Goal: Information Seeking & Learning: Stay updated

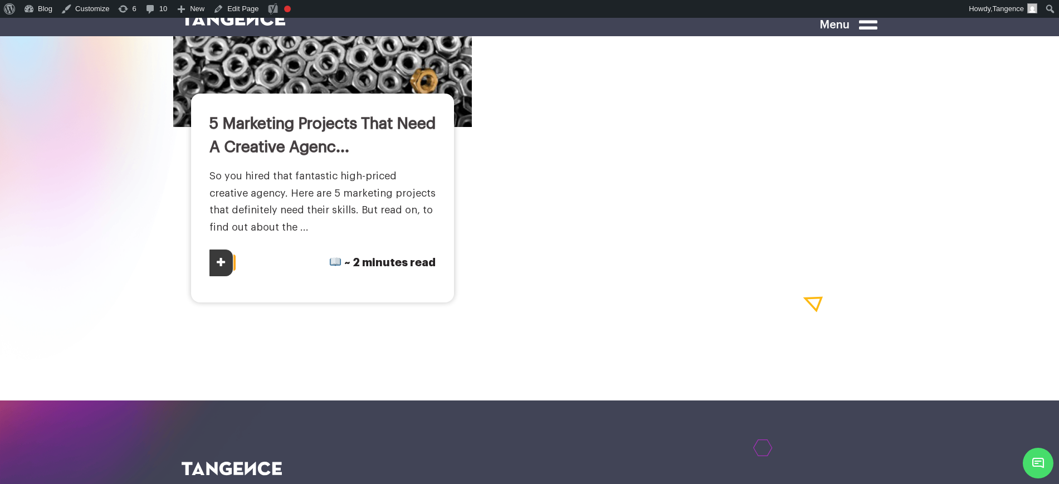
scroll to position [9171, 0]
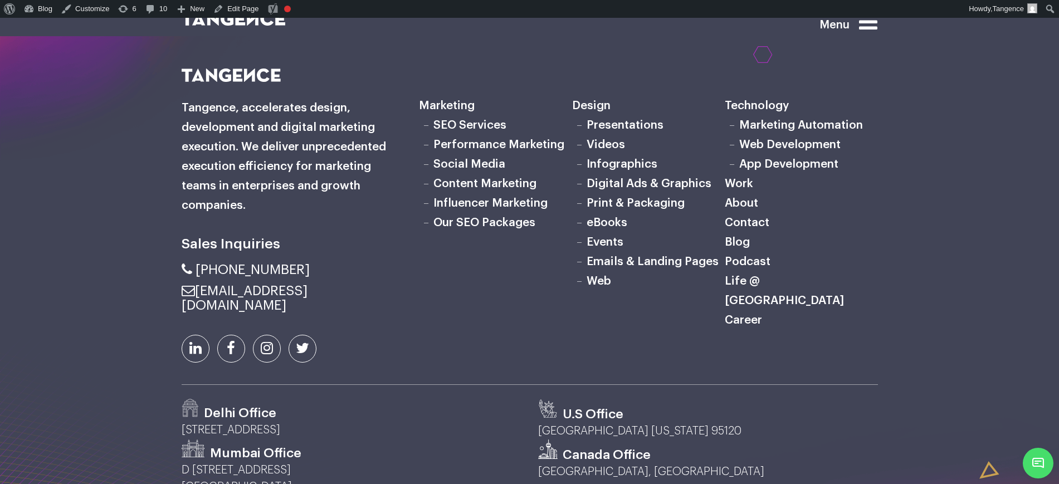
scroll to position [1910, 0]
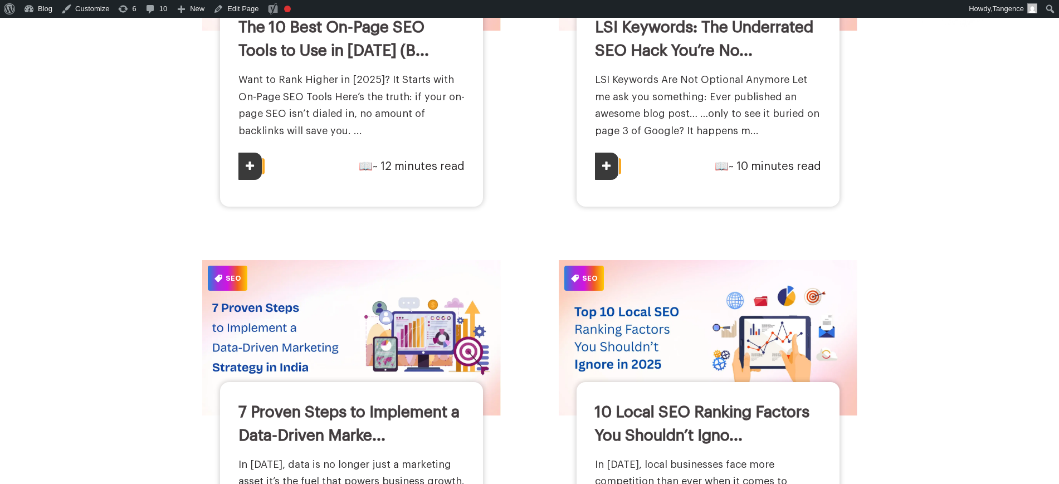
scroll to position [77, 0]
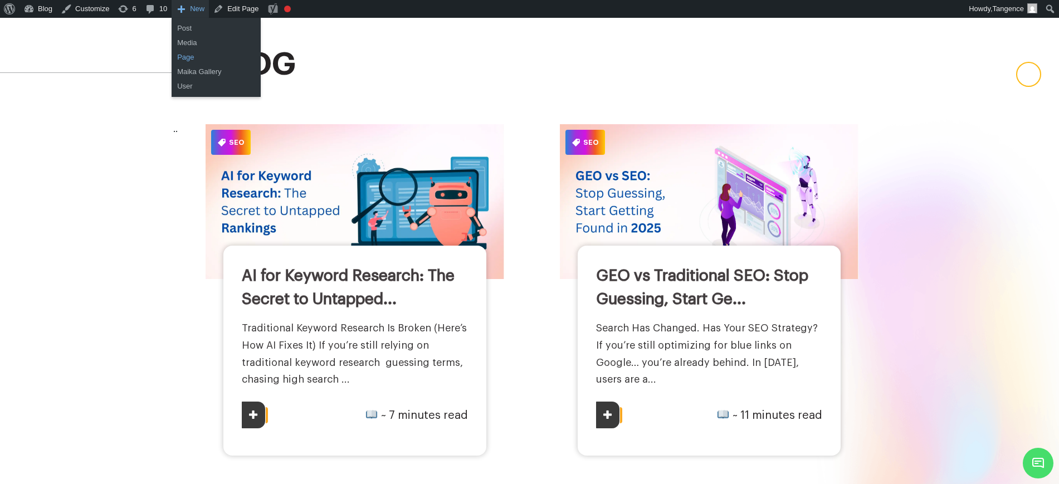
click at [189, 58] on link "Page" at bounding box center [216, 57] width 89 height 14
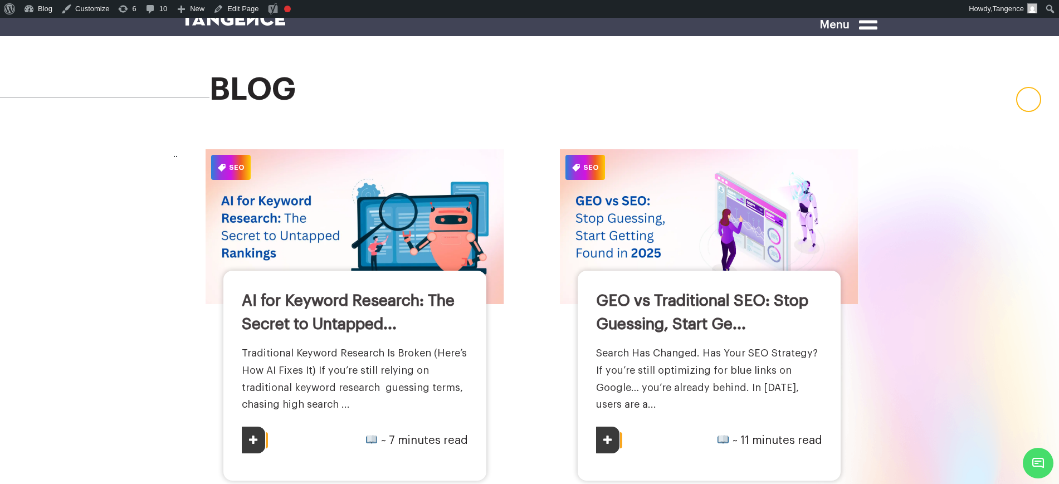
scroll to position [8, 0]
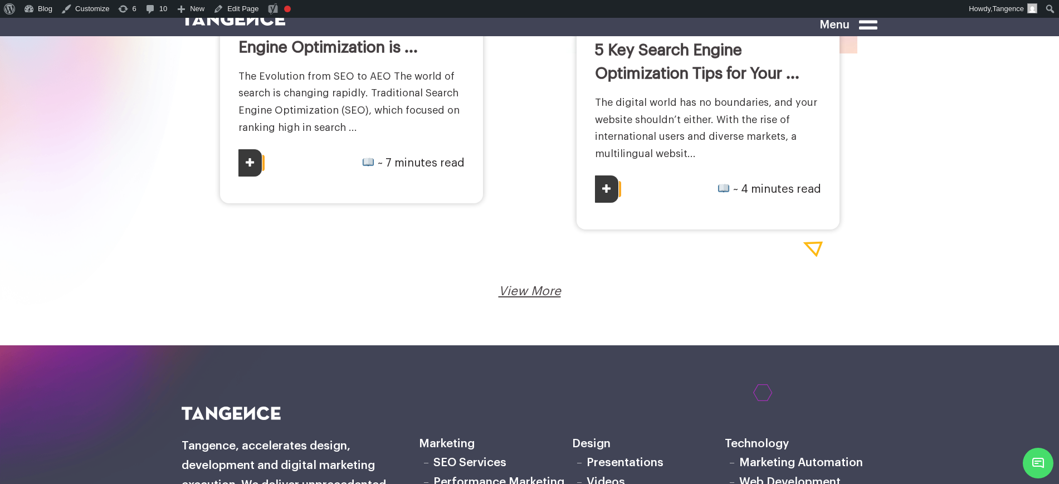
scroll to position [1950, 0]
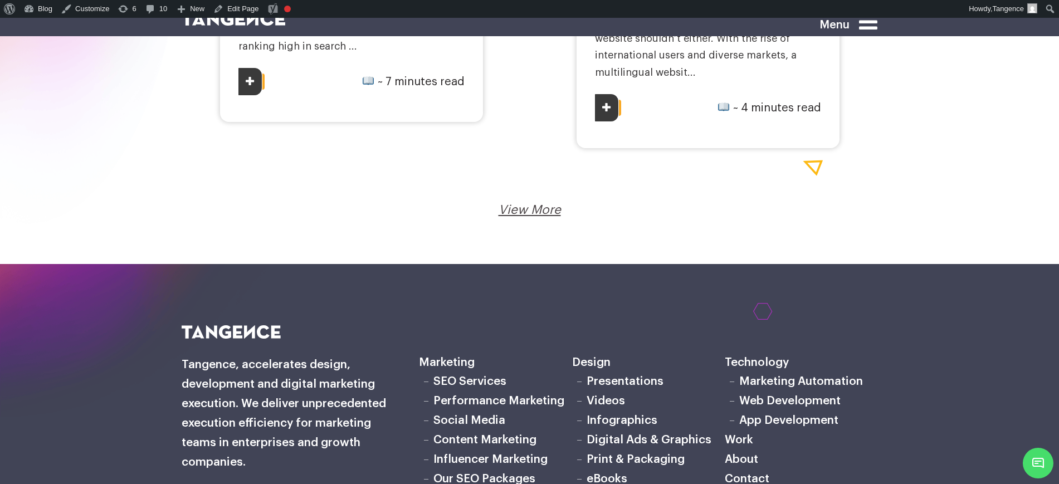
click at [542, 206] on link "View More" at bounding box center [530, 210] width 62 height 12
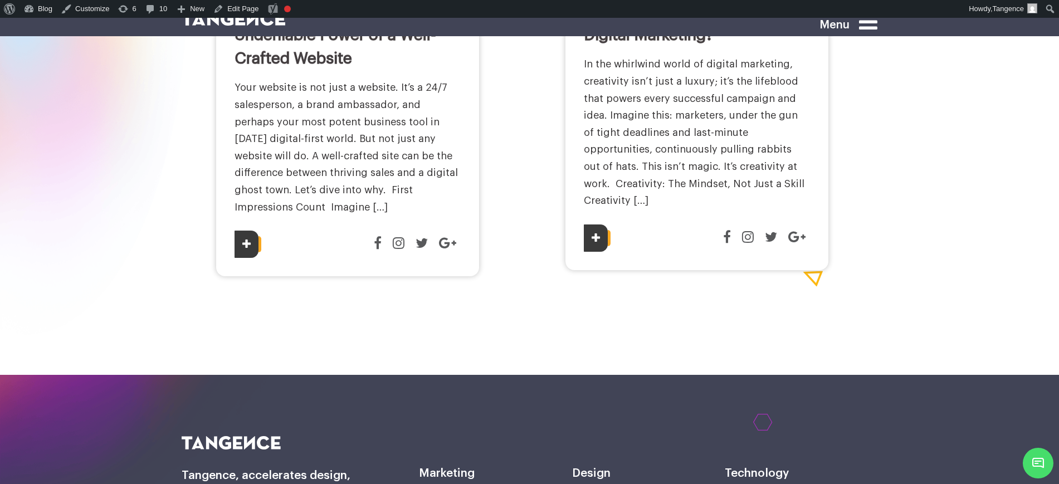
scroll to position [4456, 0]
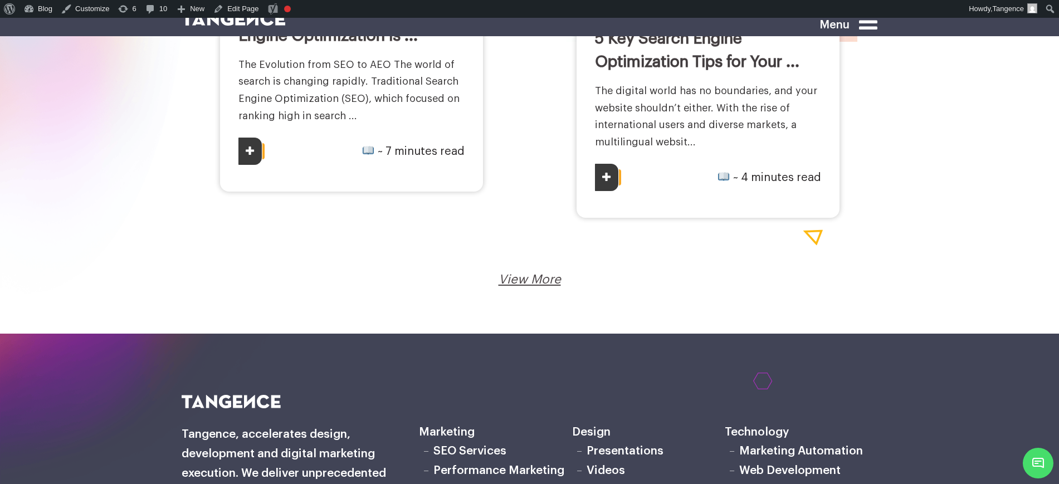
scroll to position [1883, 0]
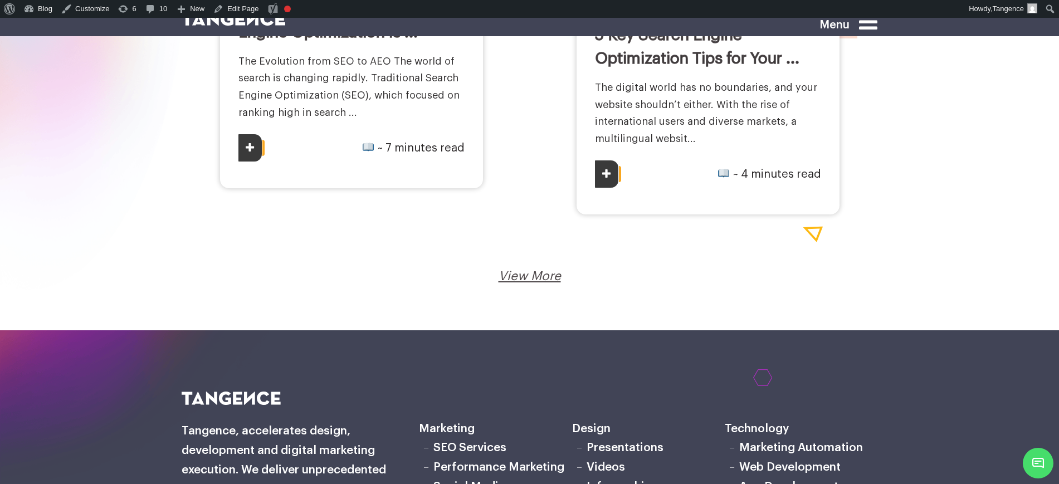
click at [551, 279] on link "View More" at bounding box center [530, 276] width 62 height 12
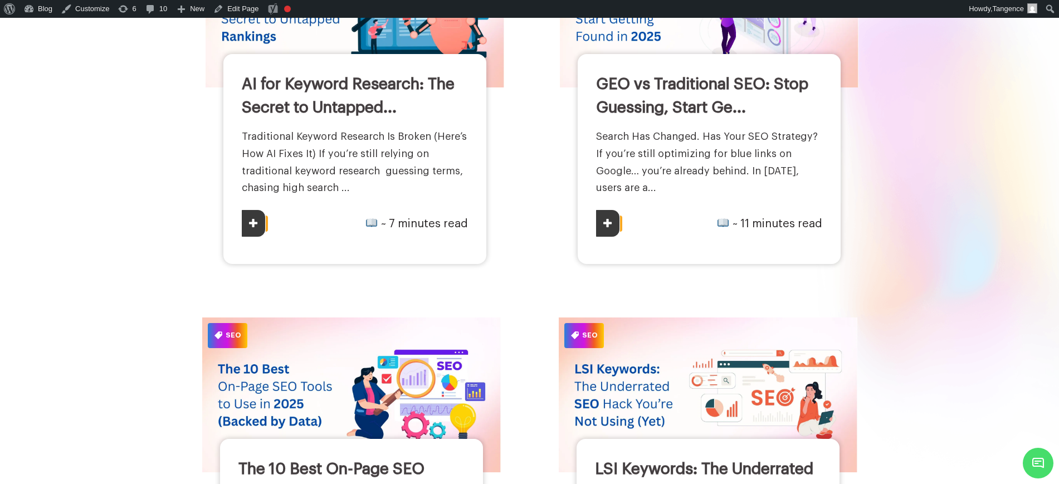
scroll to position [0, 0]
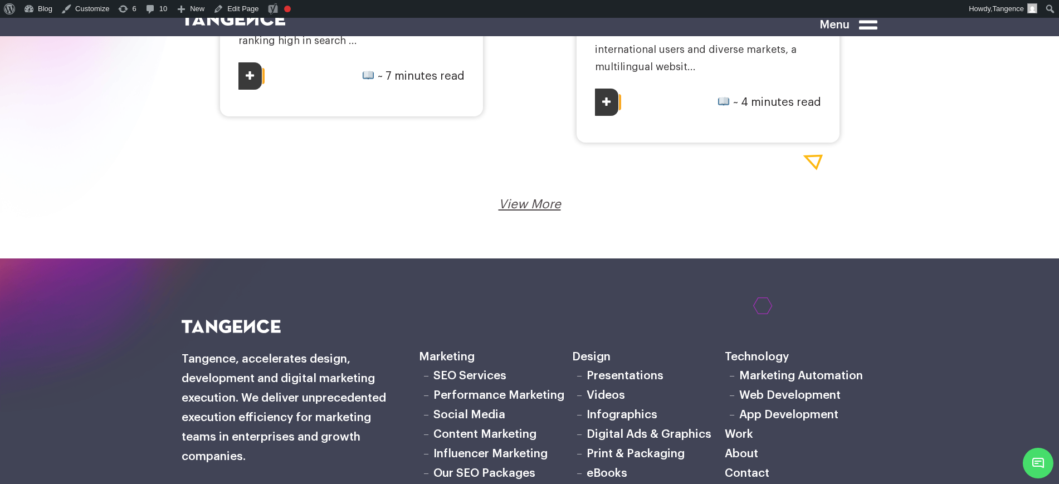
scroll to position [1972, 0]
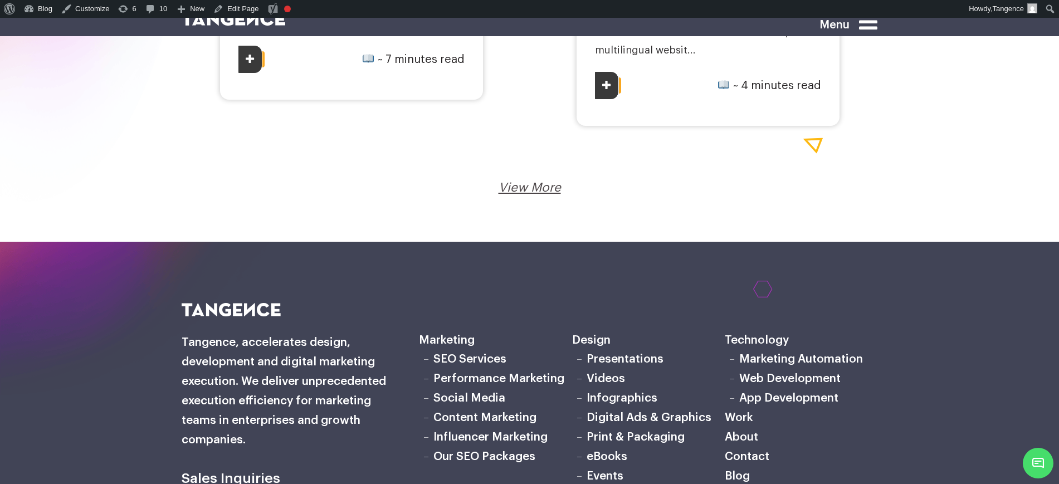
click at [537, 183] on link "View More" at bounding box center [530, 188] width 62 height 12
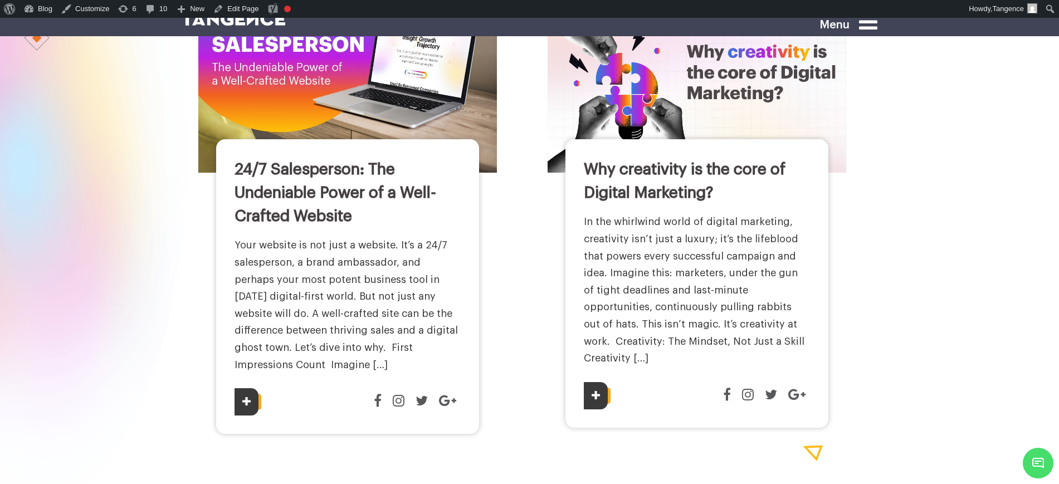
scroll to position [4294, 0]
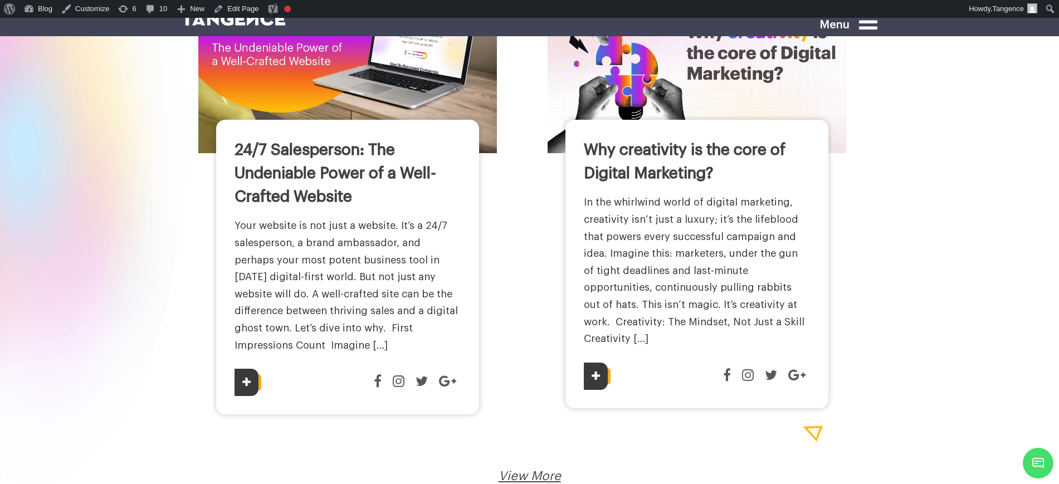
click at [552, 470] on link "View More" at bounding box center [530, 476] width 62 height 12
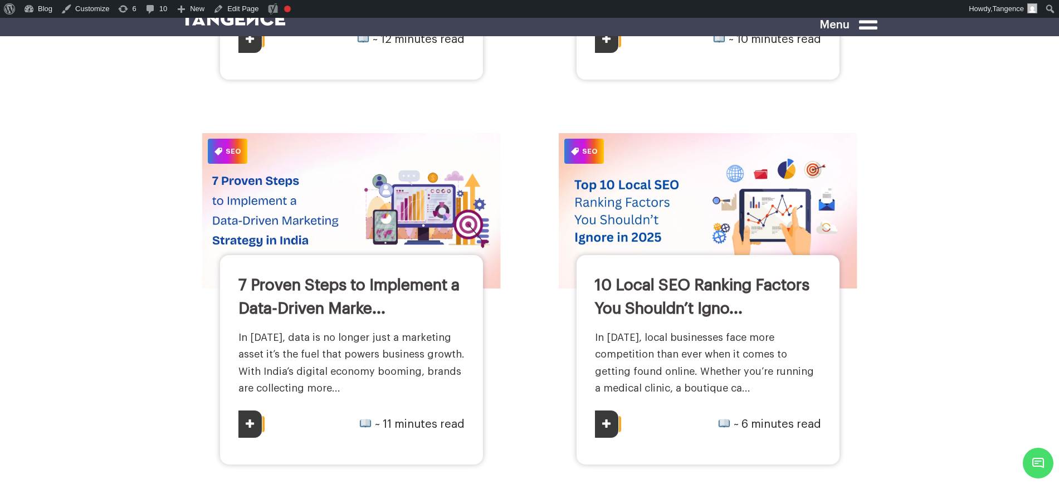
scroll to position [0, 0]
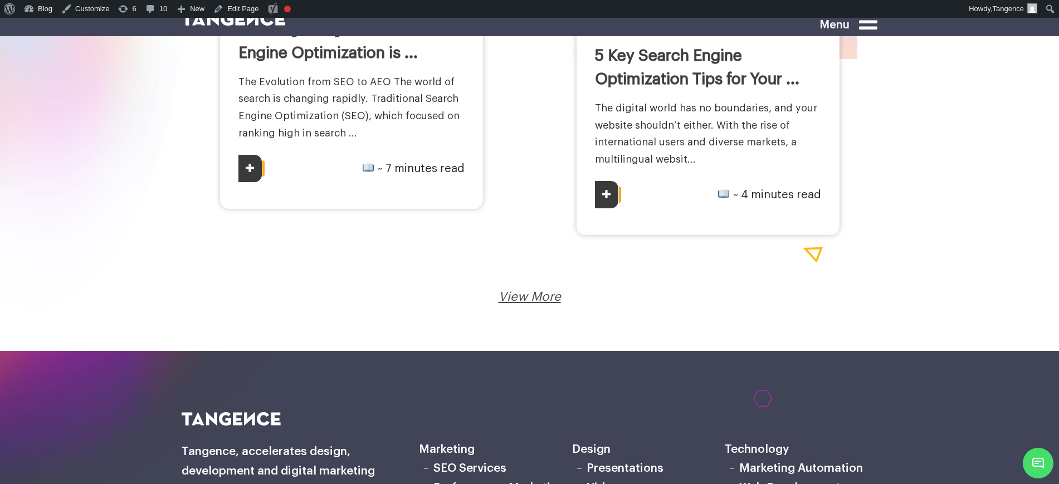
scroll to position [2019, 0]
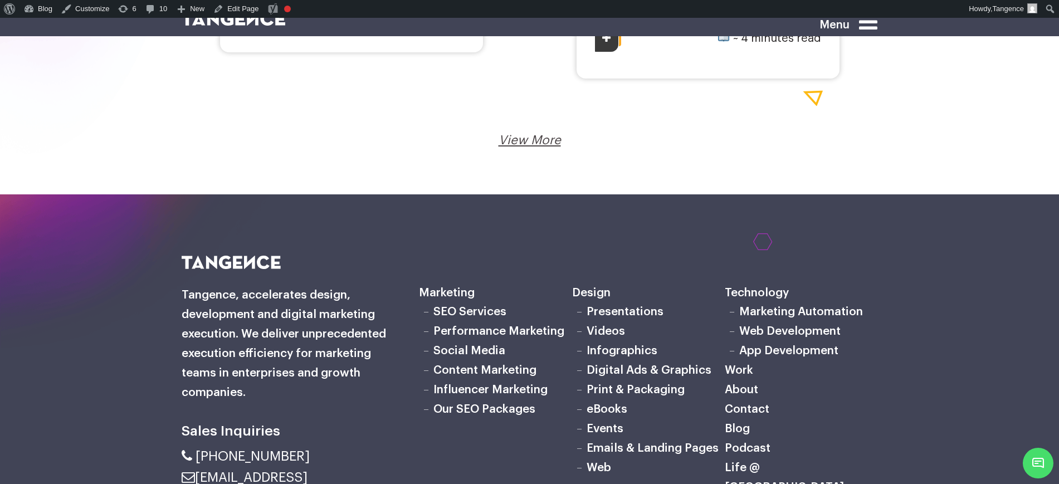
click at [512, 134] on link "View More" at bounding box center [530, 140] width 62 height 12
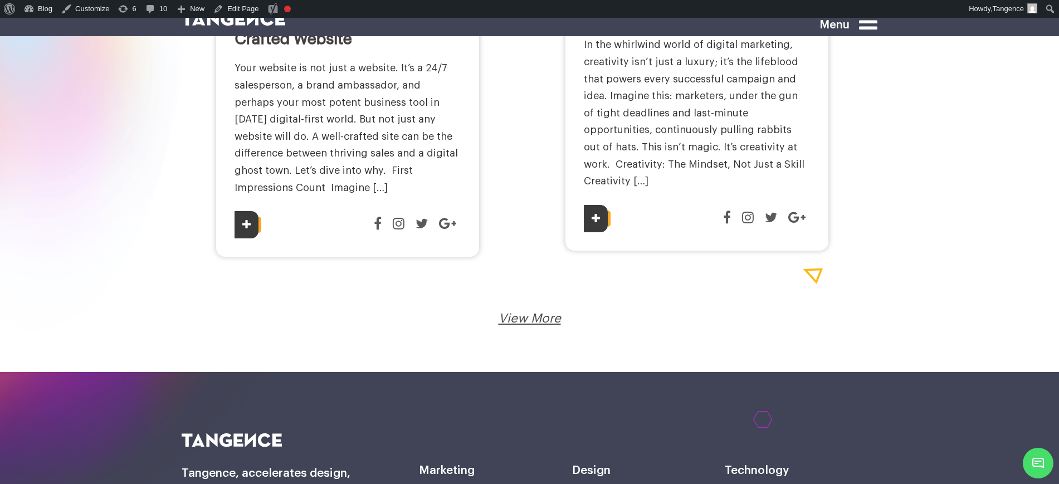
scroll to position [4456, 0]
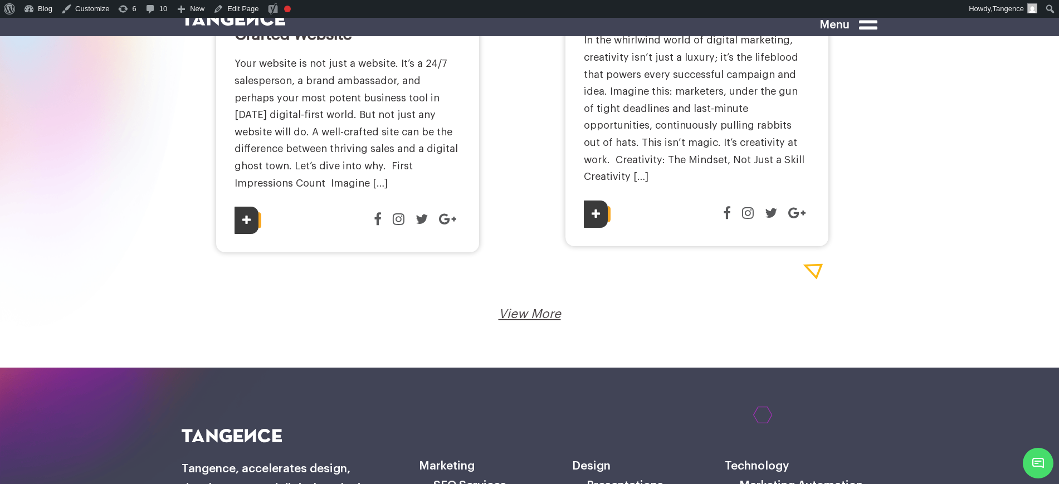
click at [546, 308] on link "View More" at bounding box center [530, 314] width 62 height 12
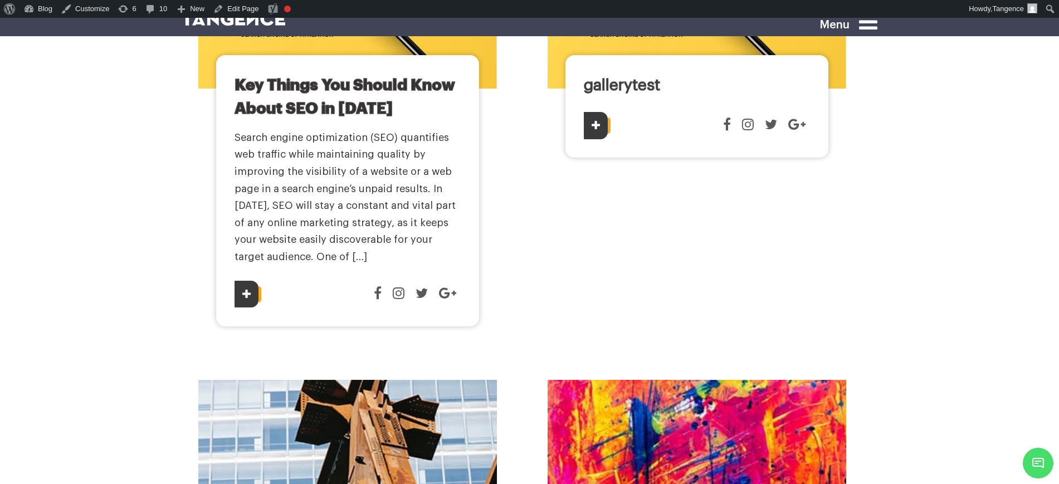
scroll to position [5710, 0]
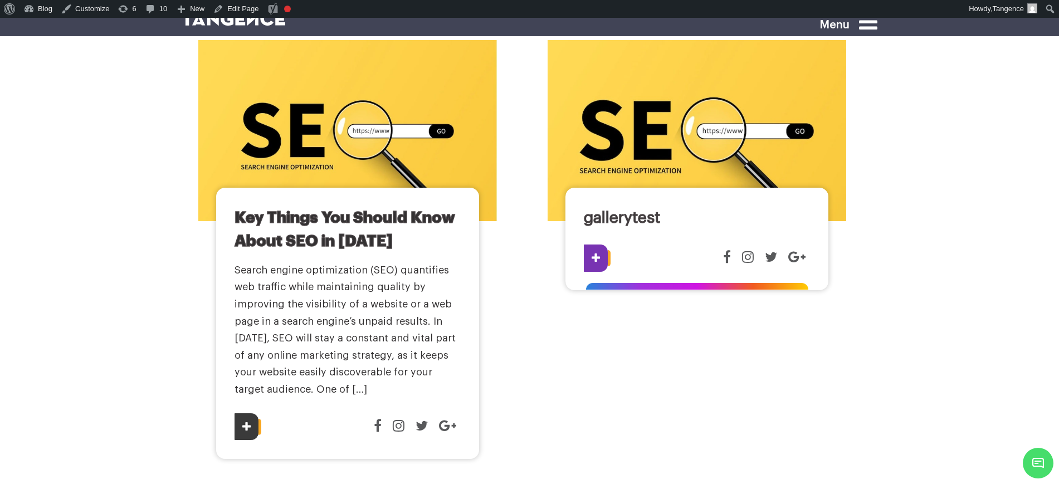
click at [642, 210] on link "gallerytest" at bounding box center [622, 218] width 76 height 16
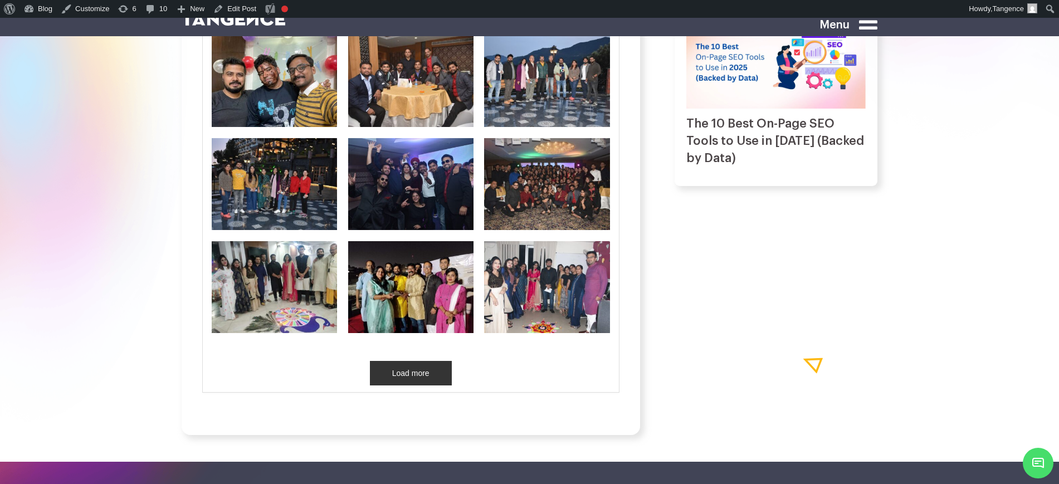
scroll to position [627, 0]
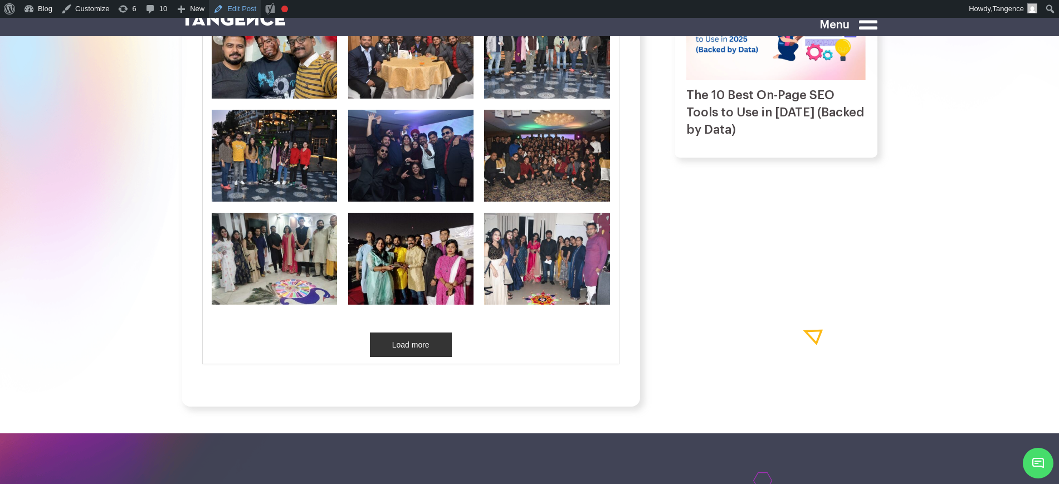
click at [237, 14] on link "Edit Post" at bounding box center [235, 9] width 52 height 18
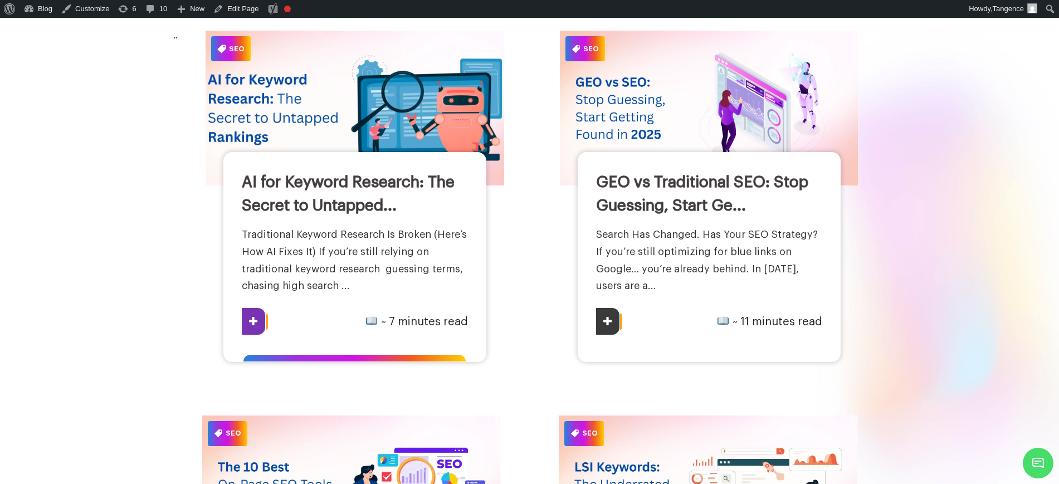
scroll to position [8, 0]
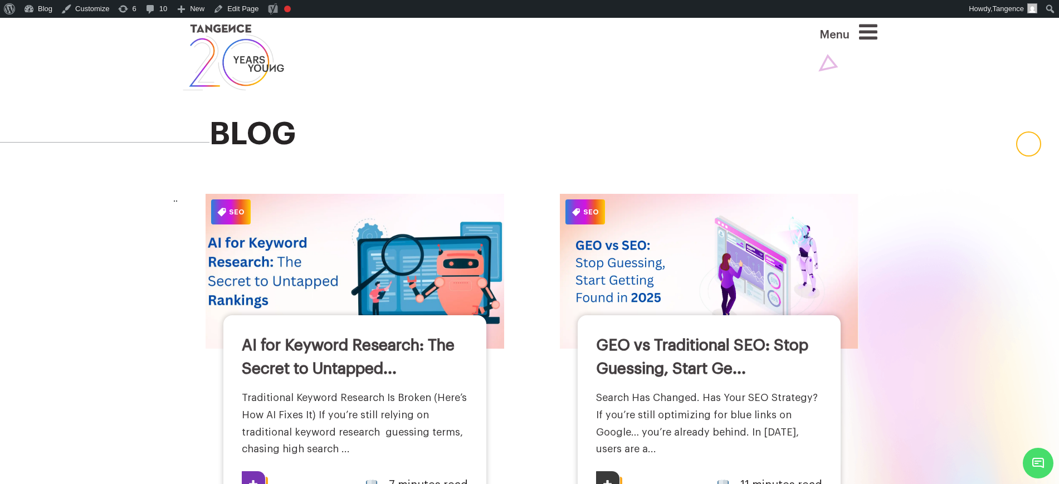
drag, startPoint x: 228, startPoint y: 343, endPoint x: 384, endPoint y: 365, distance: 157.6
click at [384, 365] on div "AI for Keyword Research: The Secret to Untapped... Traditional Keyword Research…" at bounding box center [354, 419] width 263 height 209
copy link "AI for Keyword Research: The Secret to Untapped"
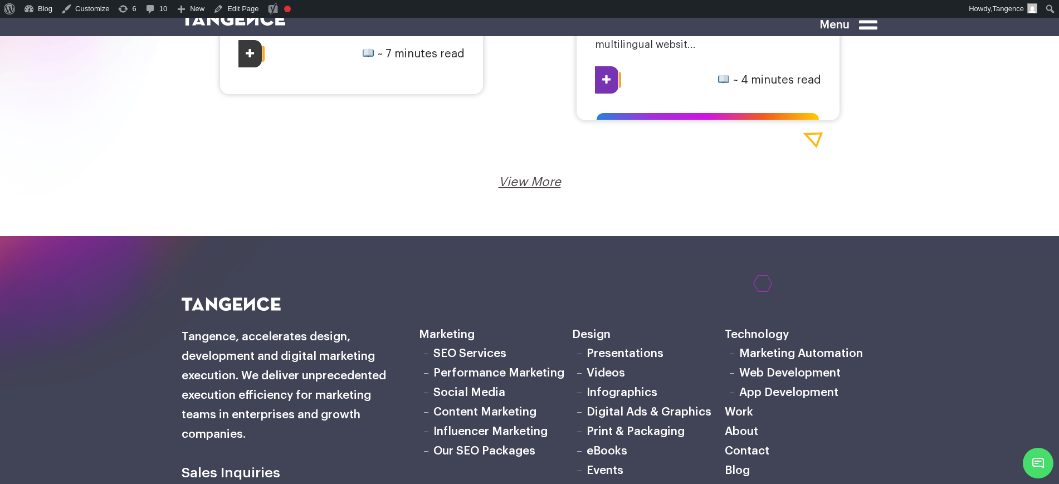
scroll to position [2027, 0]
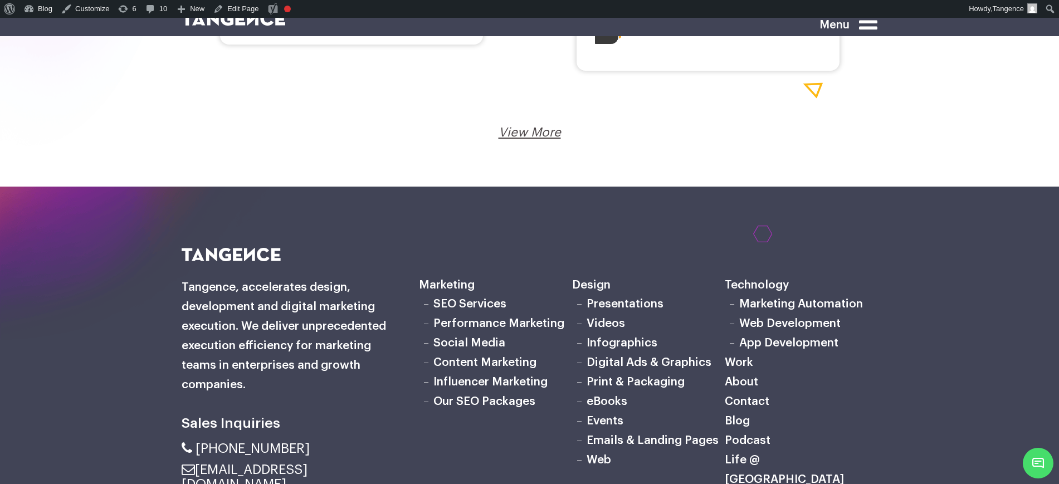
click at [540, 138] on link "View More" at bounding box center [530, 132] width 62 height 12
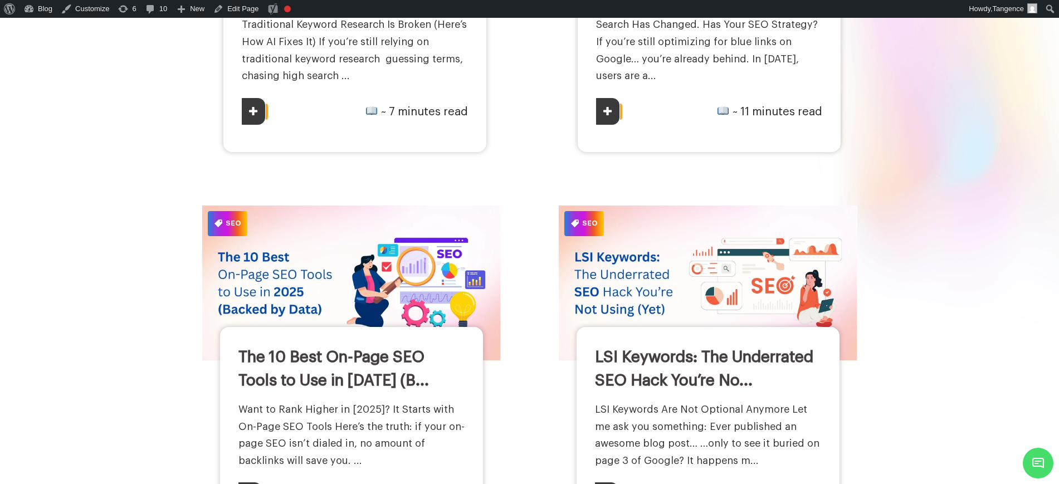
scroll to position [0, 0]
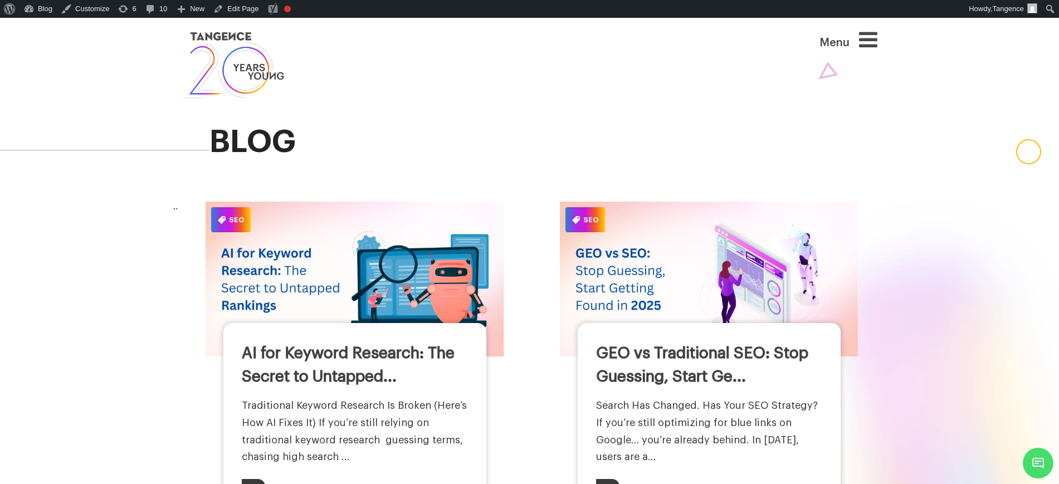
click at [555, 143] on h2 "blog" at bounding box center [543, 142] width 668 height 35
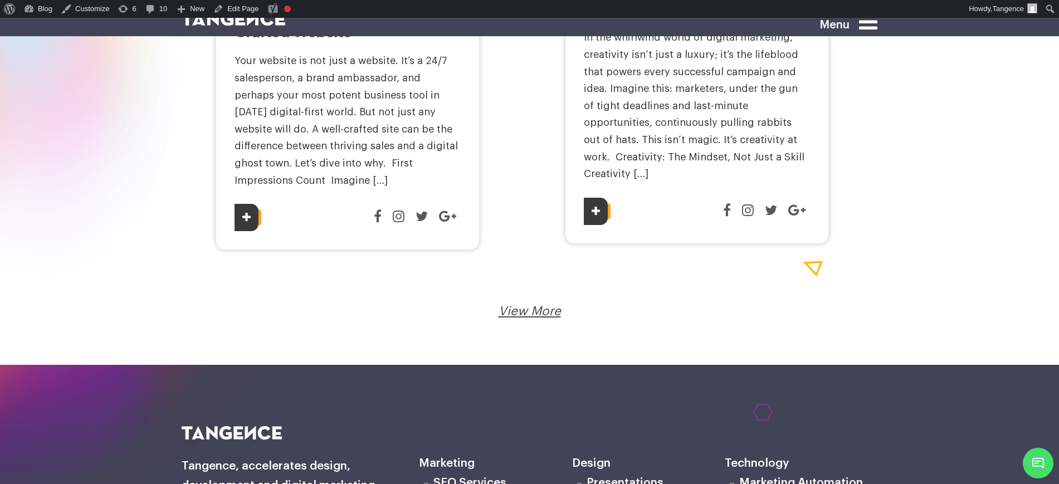
scroll to position [4466, 0]
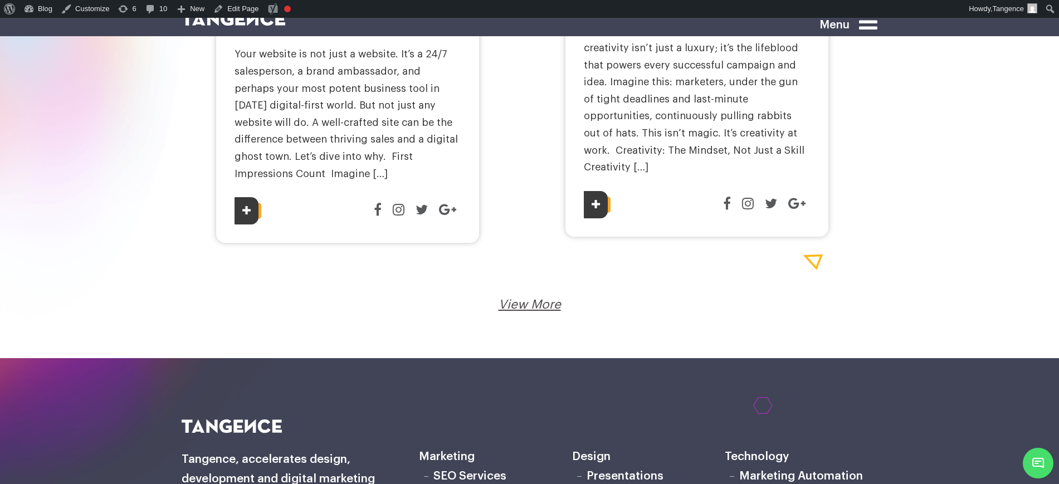
click at [543, 299] on link "View More" at bounding box center [530, 305] width 62 height 12
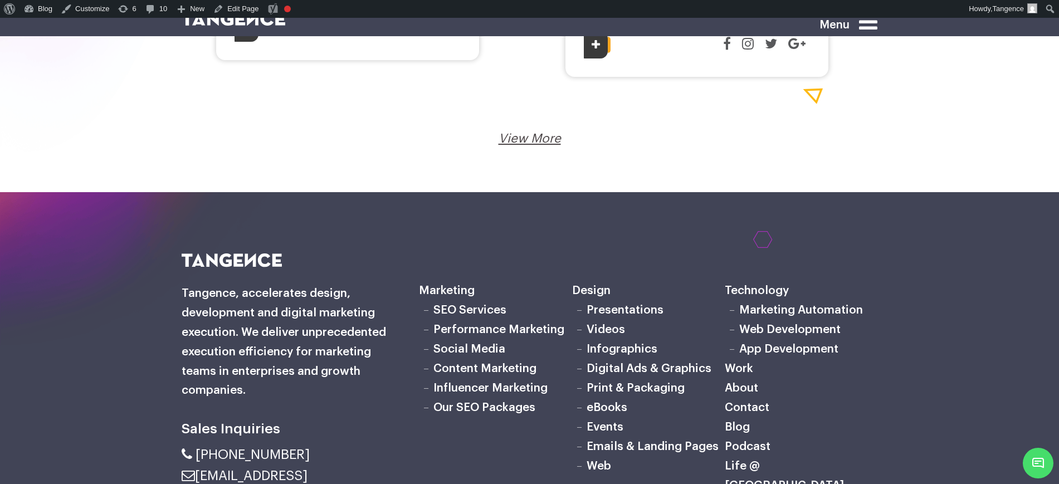
scroll to position [6946, 0]
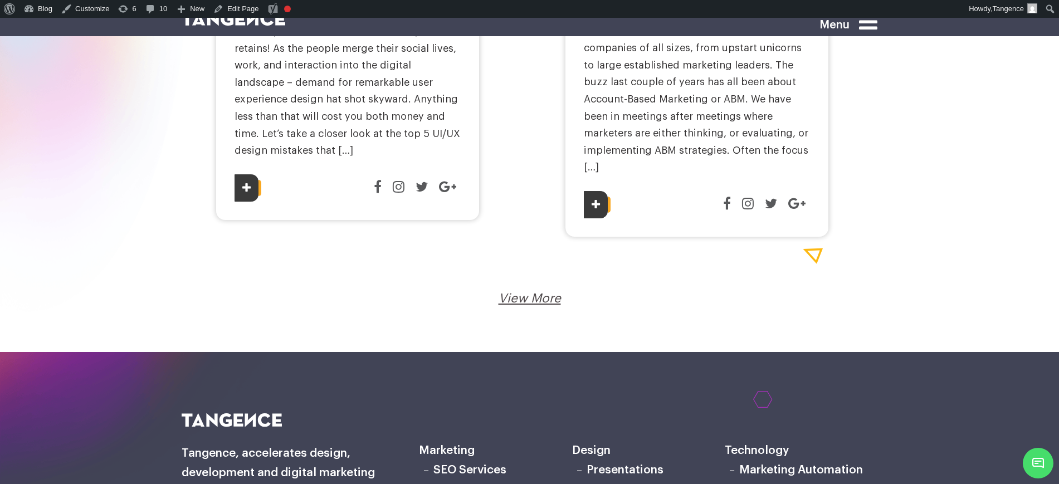
click at [541, 292] on link "View More" at bounding box center [530, 298] width 62 height 12
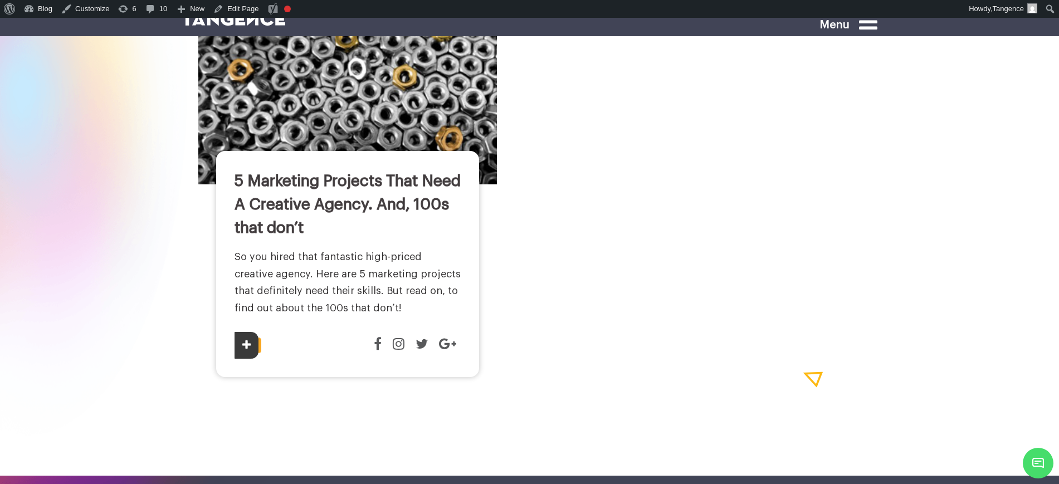
scroll to position [7914, 0]
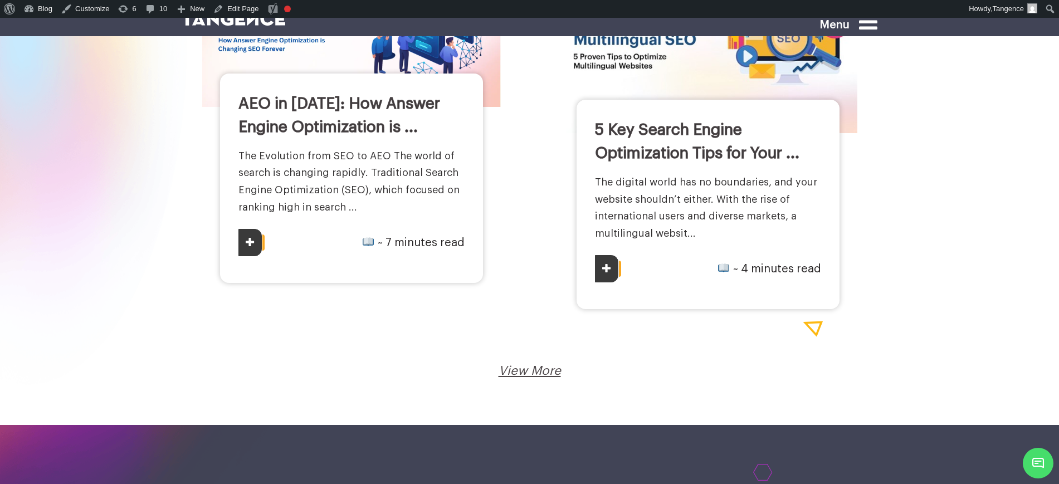
scroll to position [1880, 0]
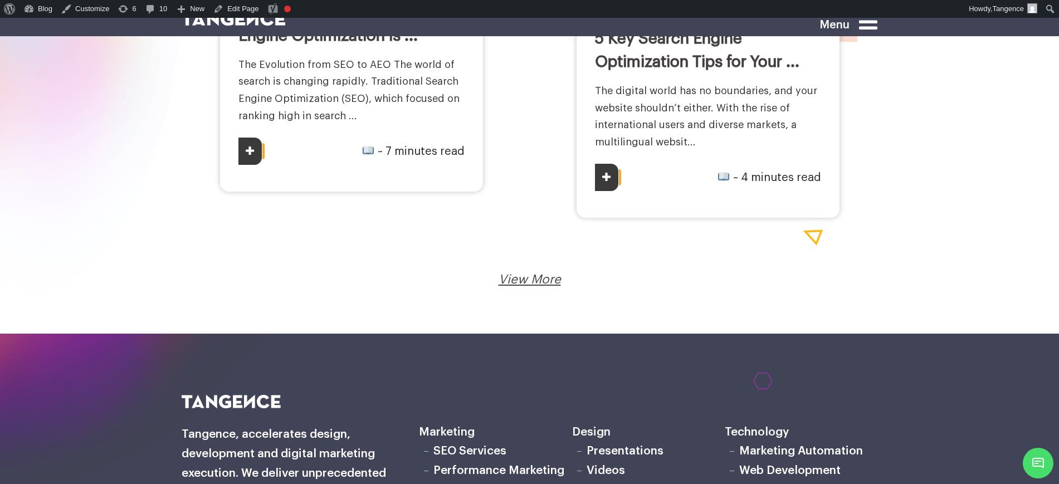
click at [551, 277] on link "View More" at bounding box center [530, 280] width 62 height 12
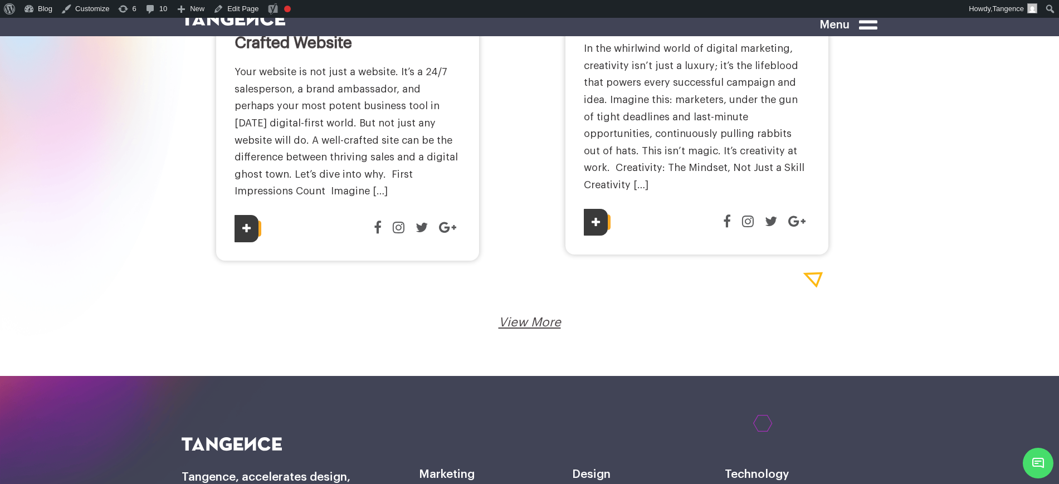
scroll to position [2507, 0]
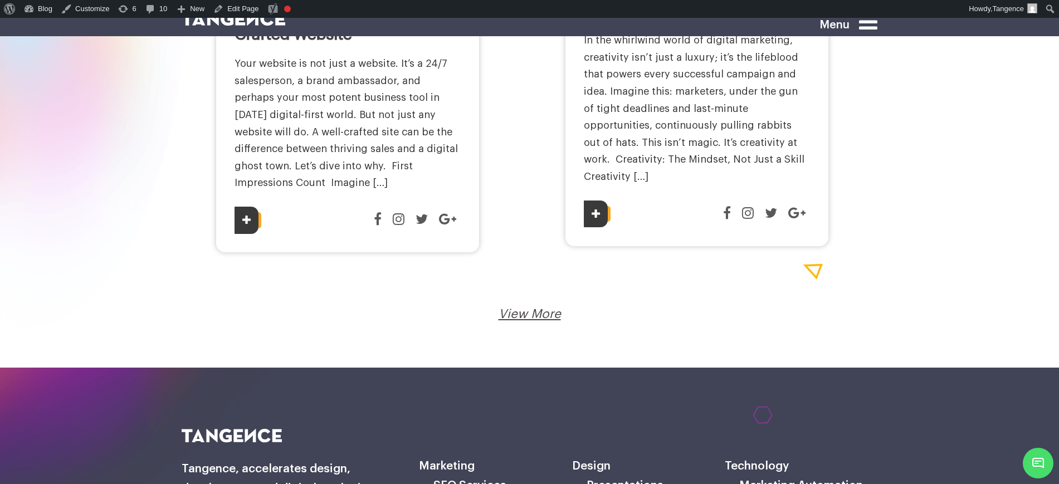
click at [531, 308] on link "View More" at bounding box center [530, 314] width 62 height 12
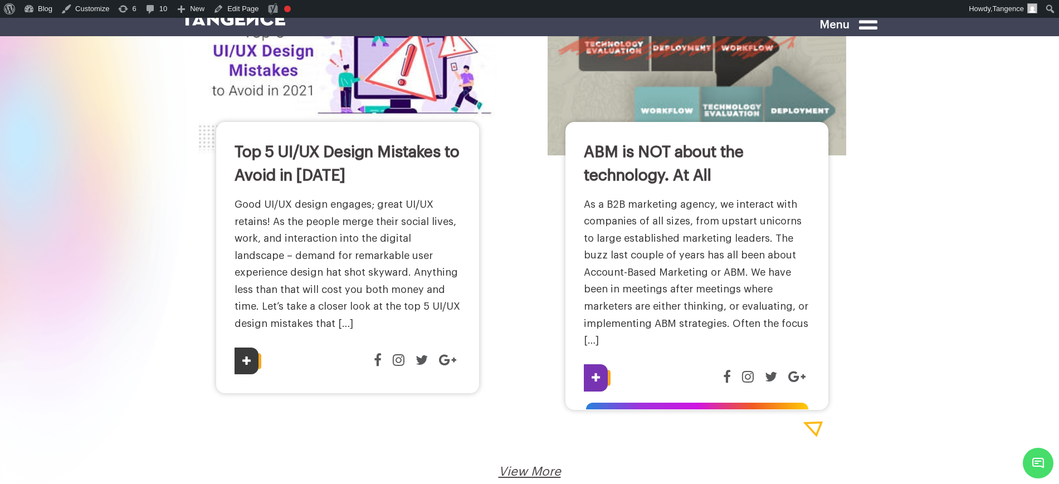
scroll to position [2298, 0]
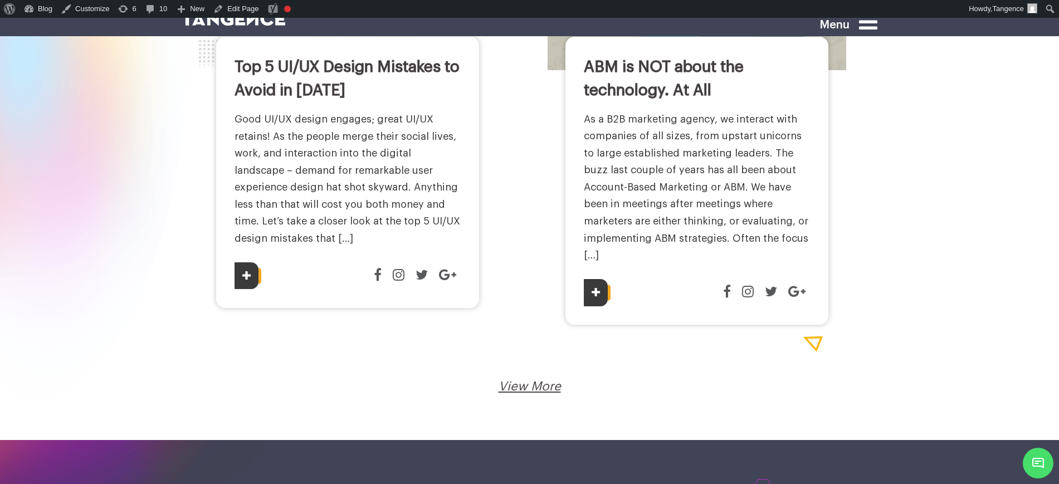
click at [529, 380] on link "View More" at bounding box center [530, 386] width 62 height 12
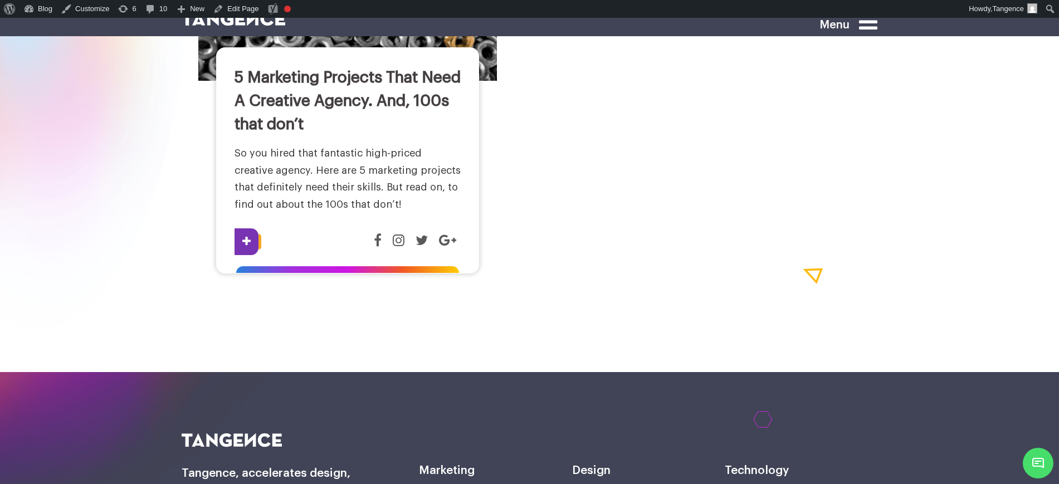
scroll to position [1323, 0]
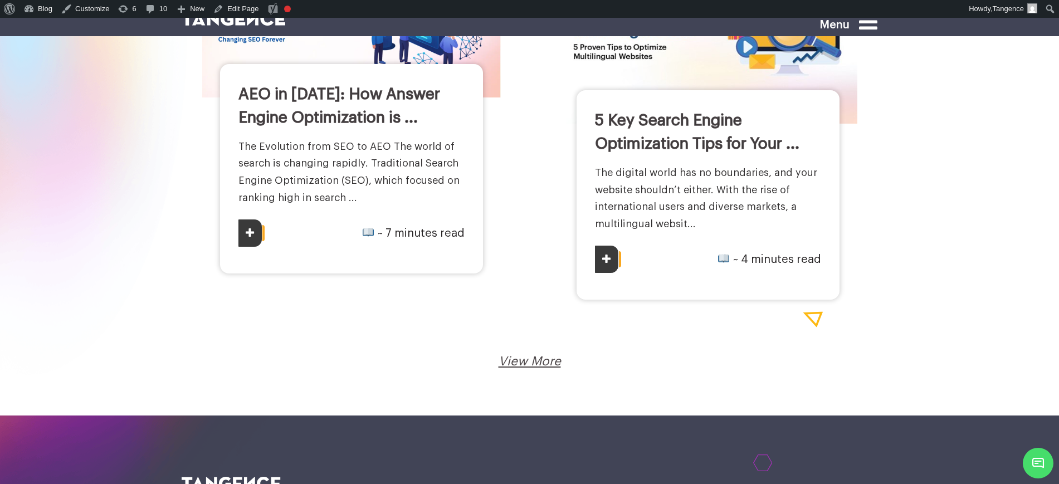
scroll to position [1883, 0]
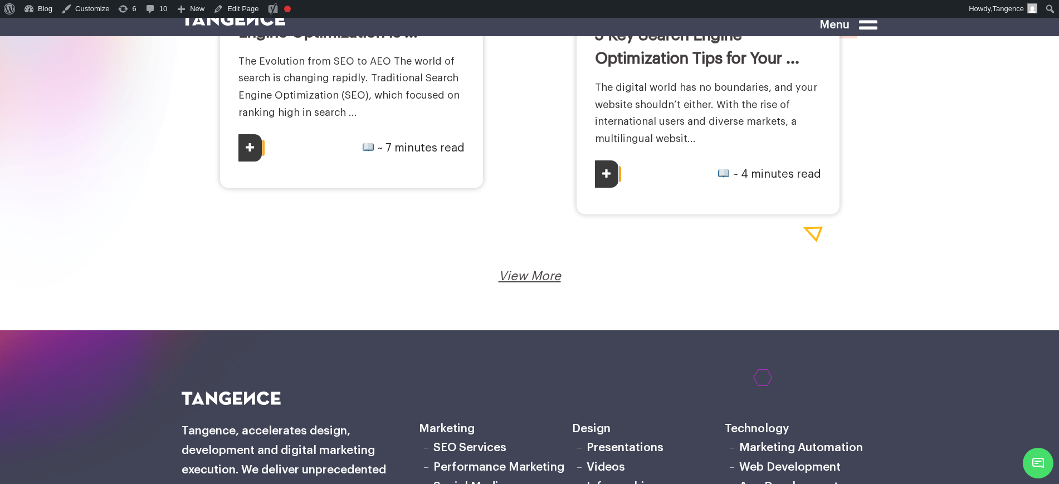
click at [543, 268] on div "View More Loading..." at bounding box center [530, 276] width 680 height 17
click at [542, 280] on link "View More" at bounding box center [530, 276] width 62 height 12
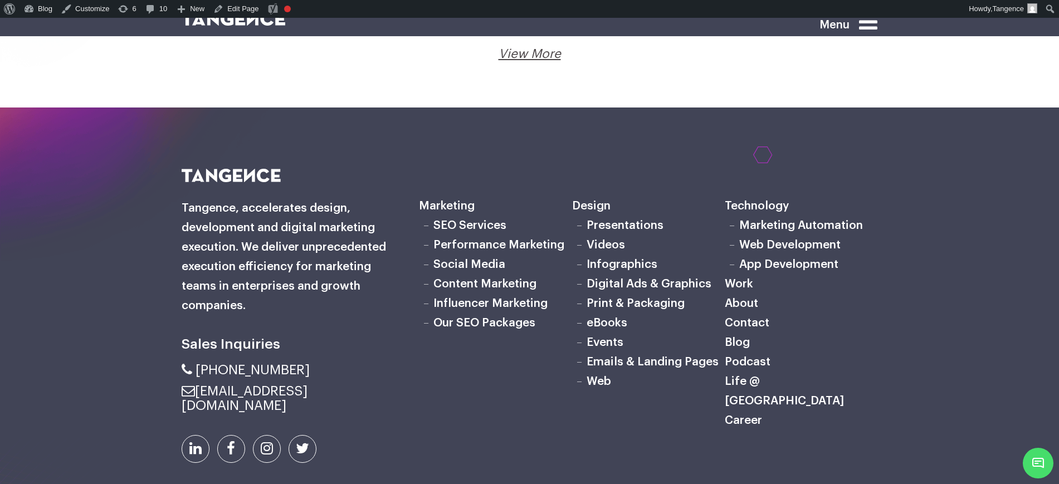
scroll to position [2507, 0]
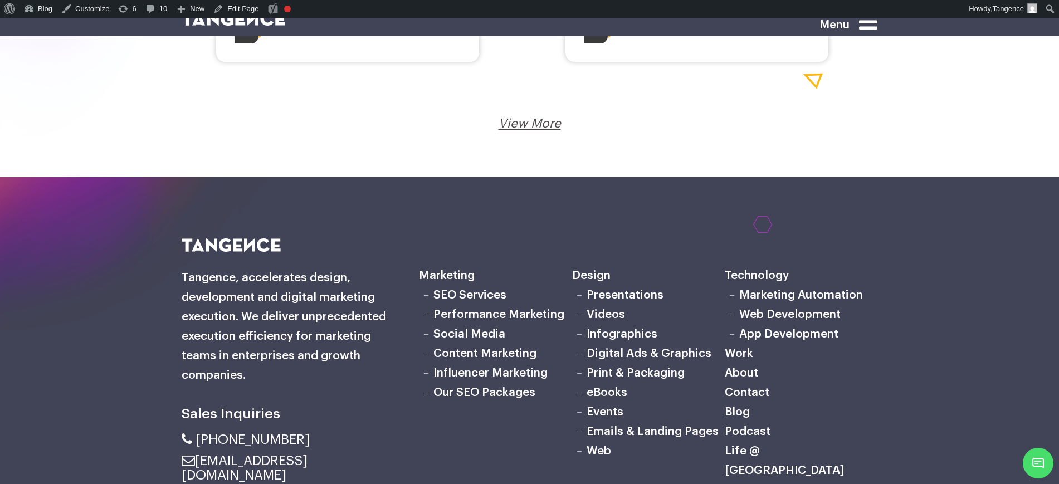
click at [528, 118] on link "View More" at bounding box center [530, 124] width 62 height 12
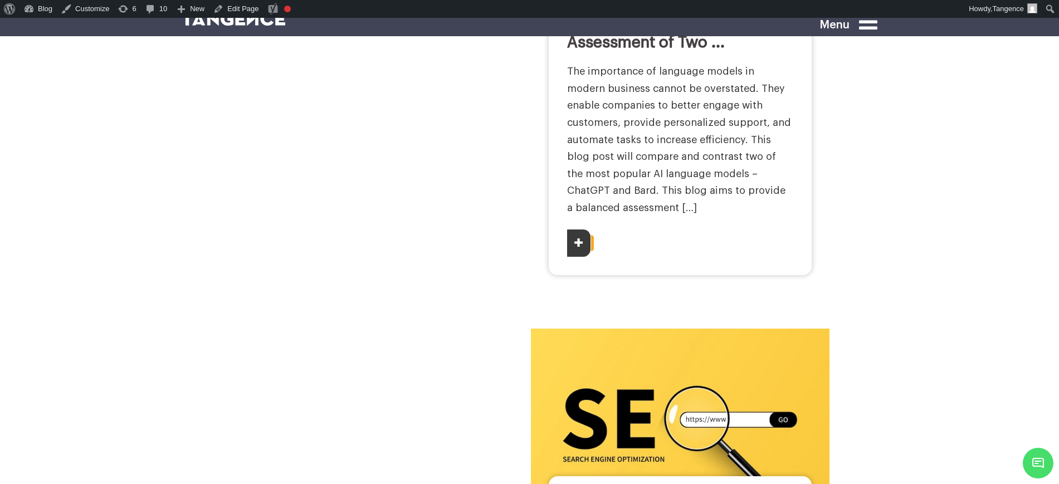
scroll to position [696, 0]
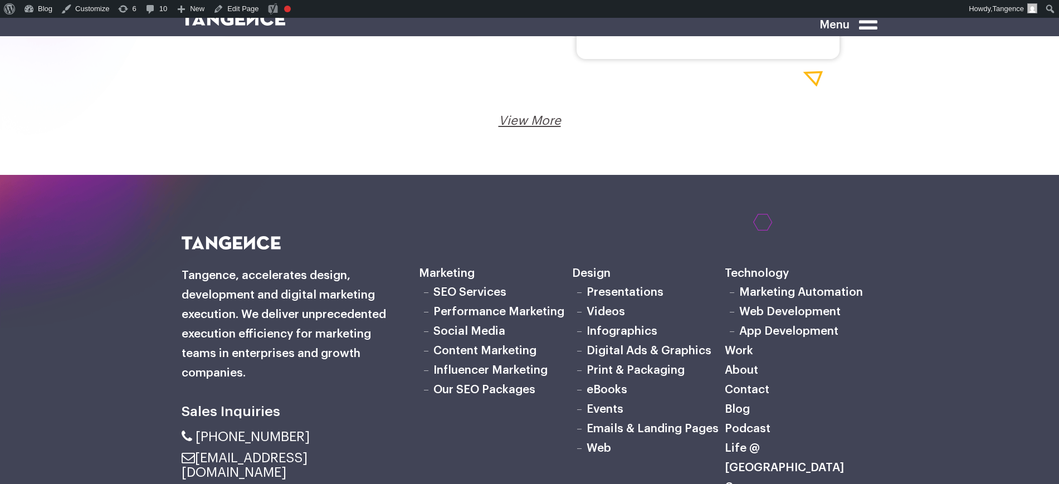
scroll to position [1990, 0]
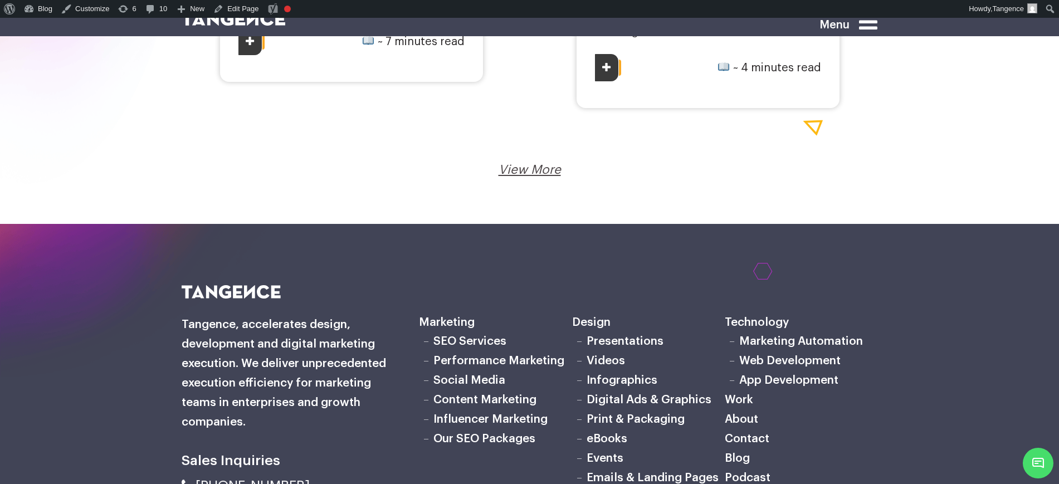
click at [540, 172] on link "View More" at bounding box center [530, 170] width 62 height 12
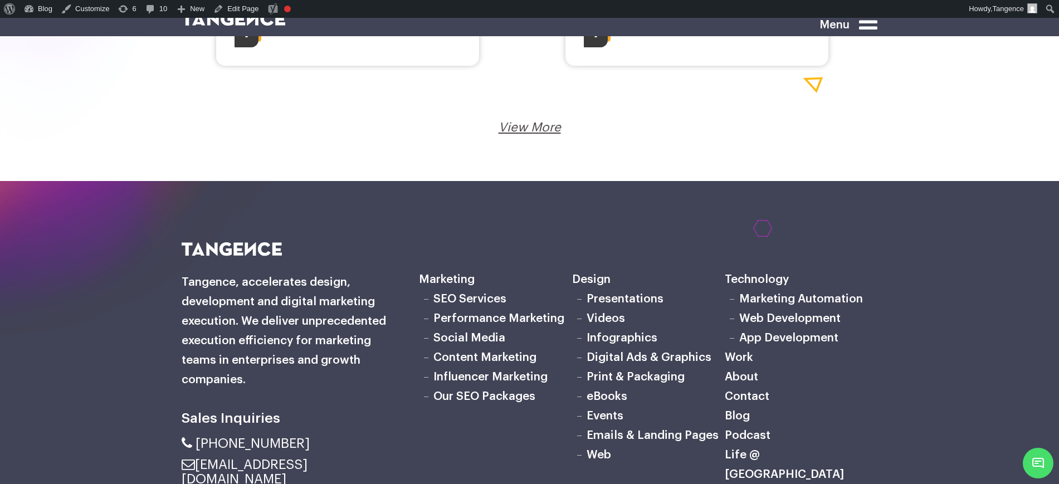
scroll to position [2089, 0]
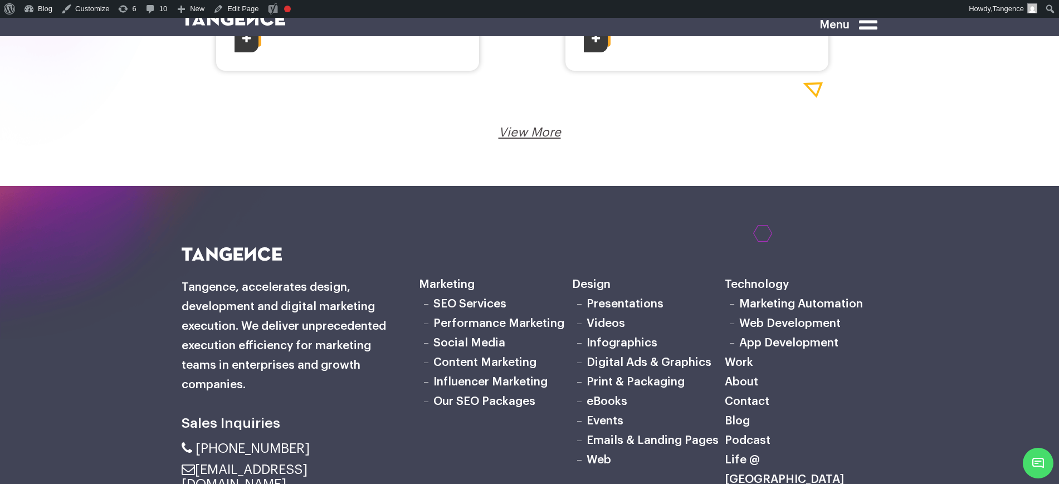
click at [538, 131] on link "View More" at bounding box center [530, 132] width 62 height 12
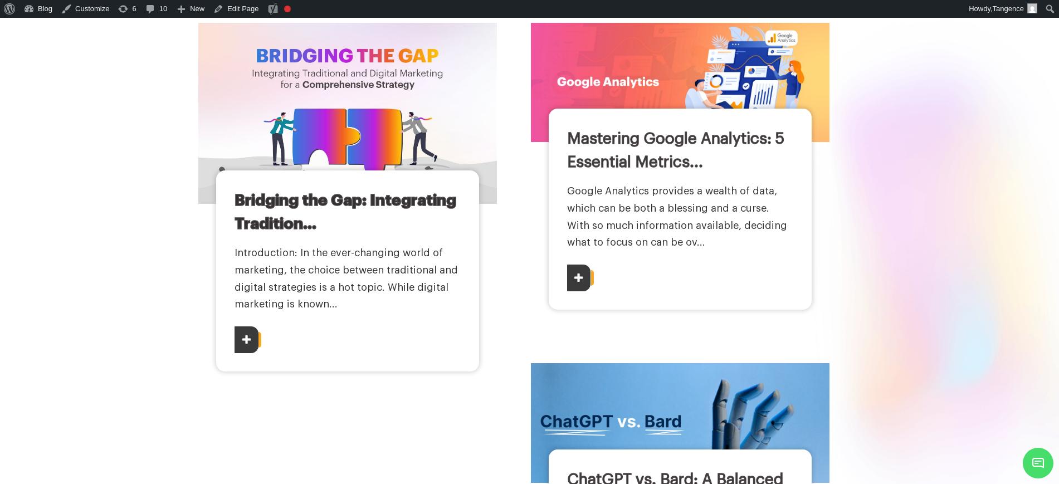
scroll to position [0, 0]
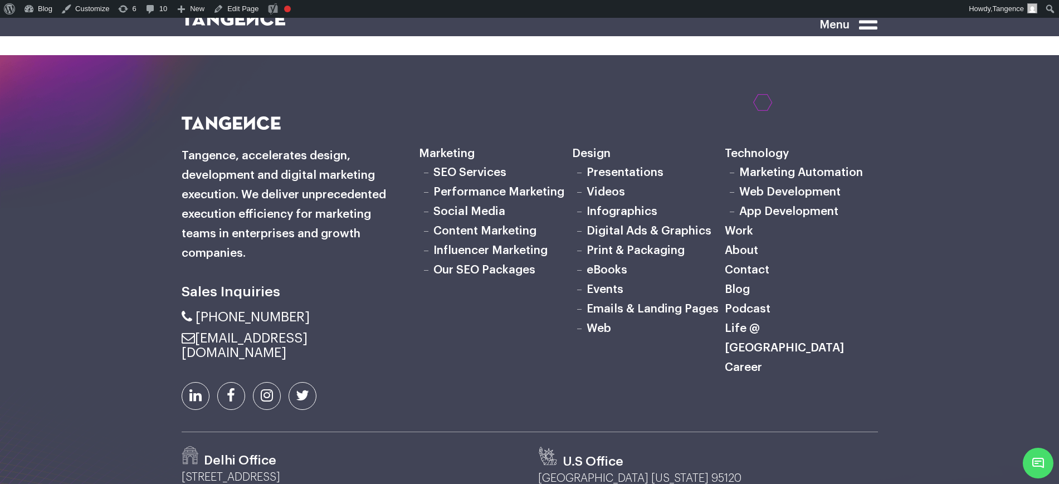
scroll to position [1950, 0]
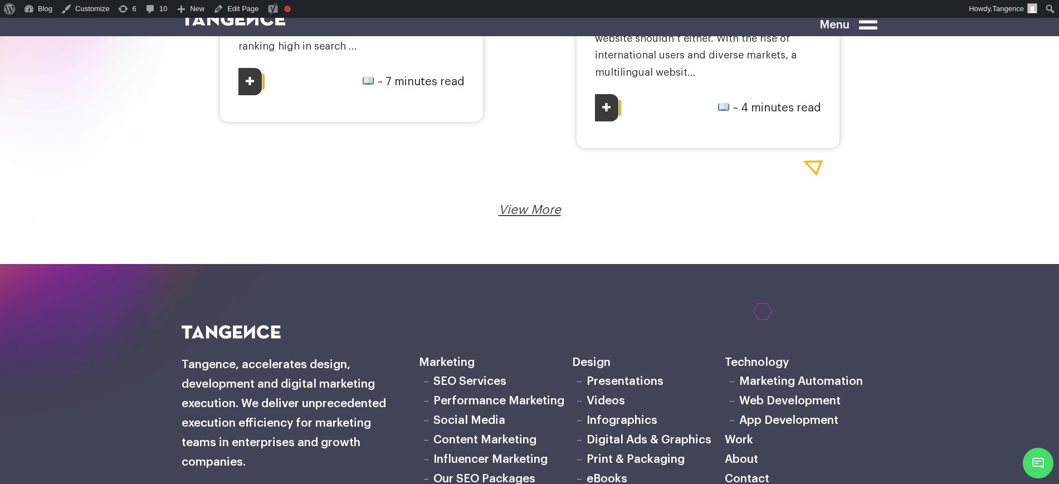
click at [535, 211] on link "View More" at bounding box center [530, 210] width 62 height 12
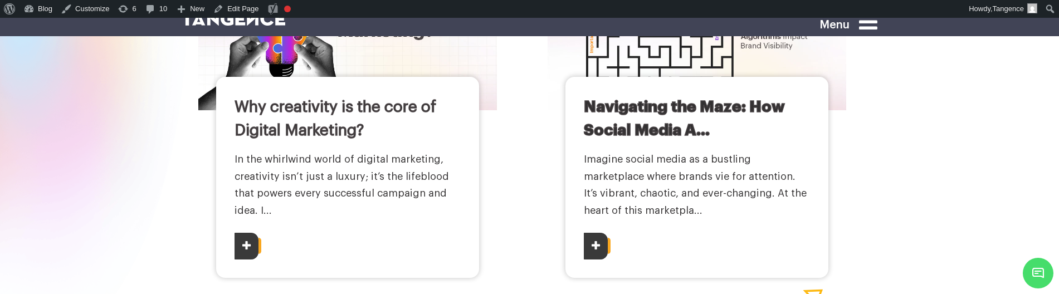
scroll to position [2089, 0]
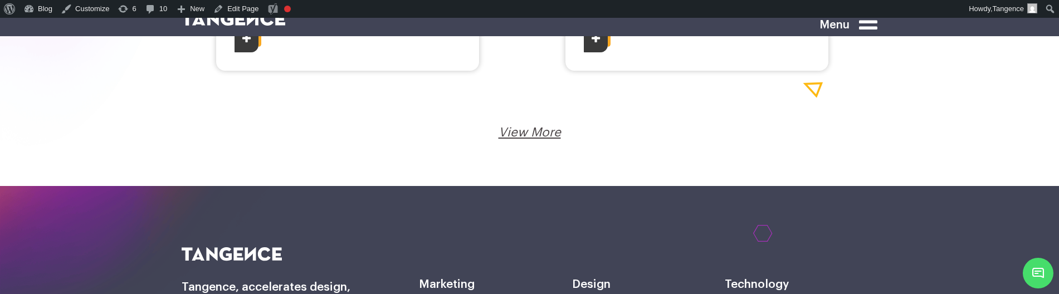
click at [538, 134] on link "View More" at bounding box center [530, 132] width 62 height 12
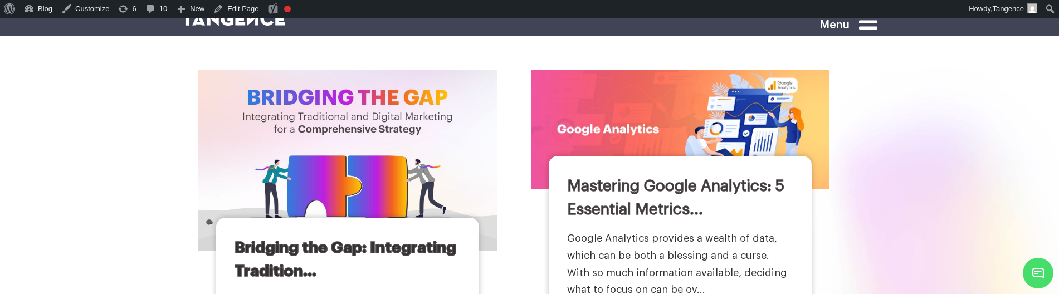
scroll to position [139, 0]
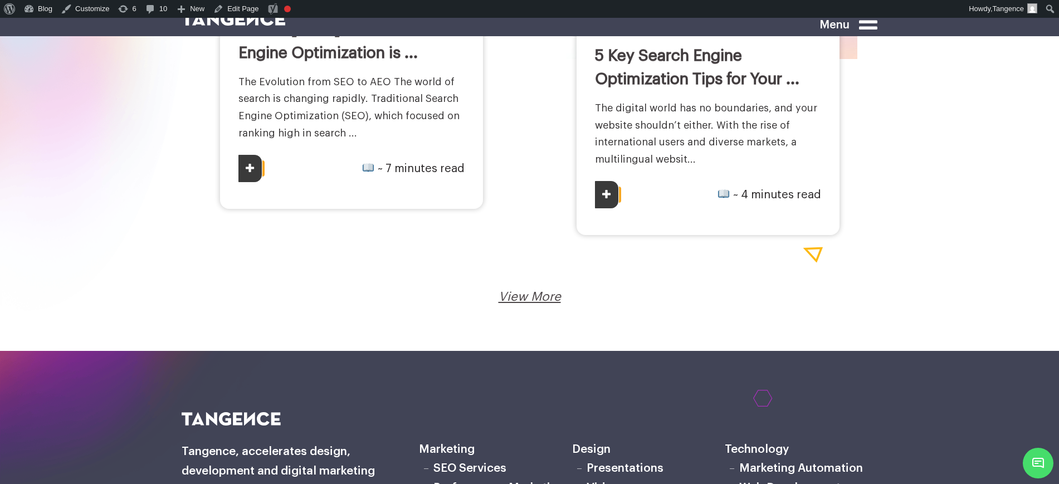
scroll to position [1880, 0]
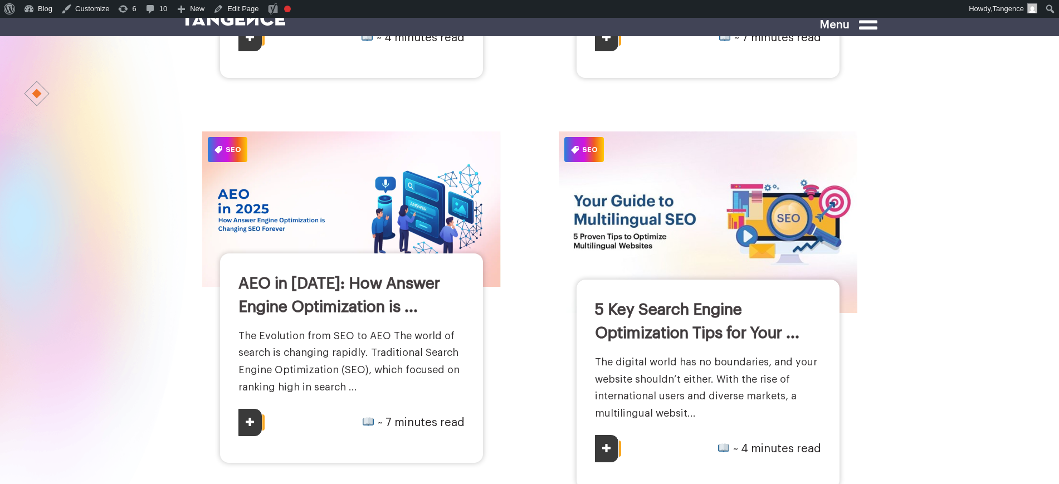
scroll to position [1827, 0]
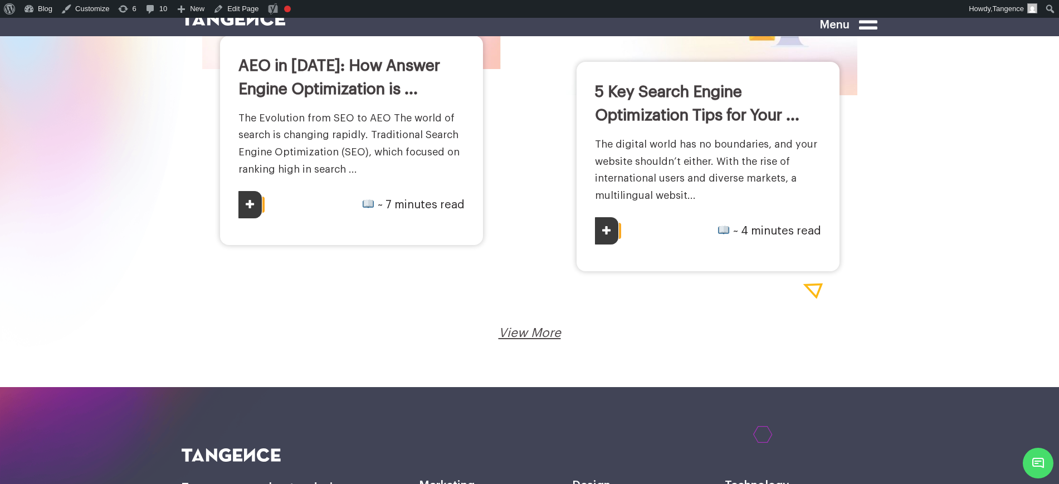
click at [535, 334] on link "View More" at bounding box center [530, 333] width 62 height 12
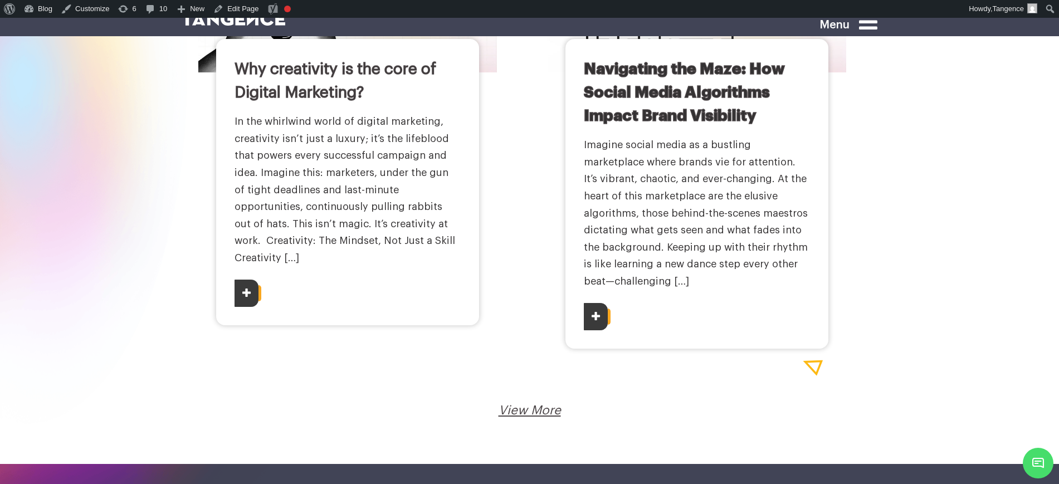
scroll to position [2436, 0]
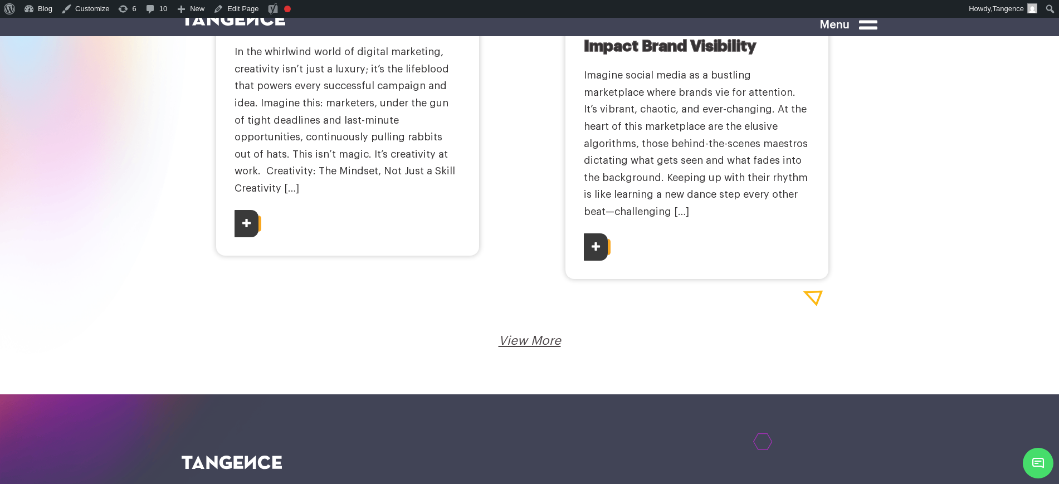
click at [535, 335] on link "View More" at bounding box center [530, 341] width 62 height 12
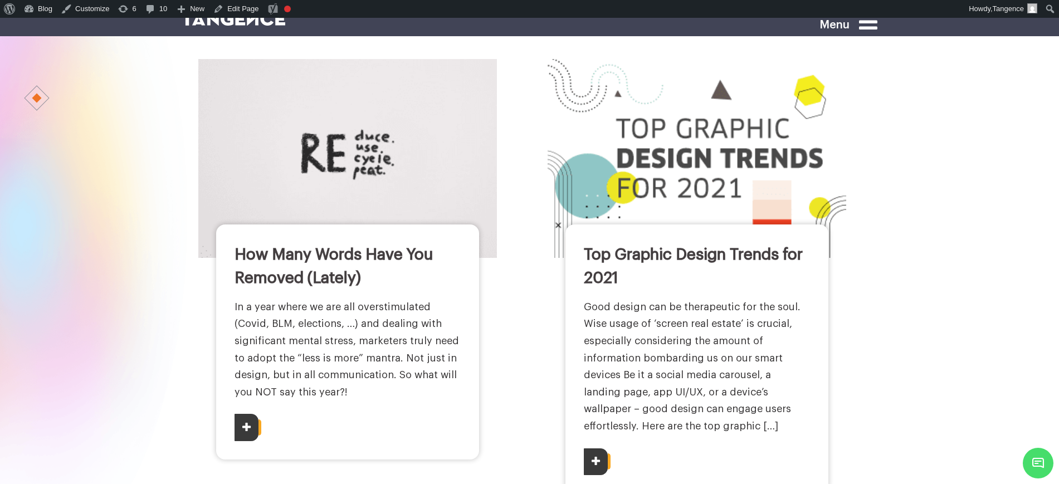
scroll to position [2507, 0]
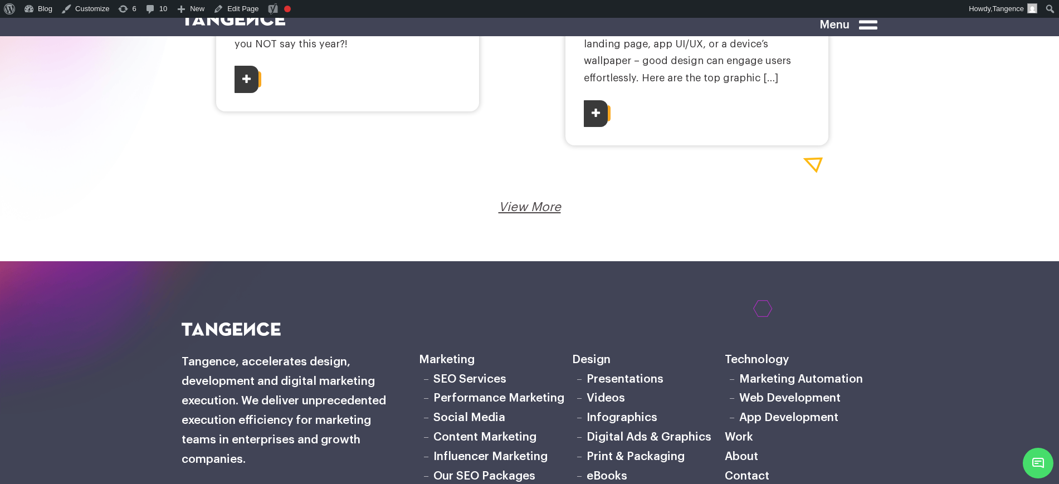
click at [538, 201] on link "View More" at bounding box center [530, 207] width 62 height 12
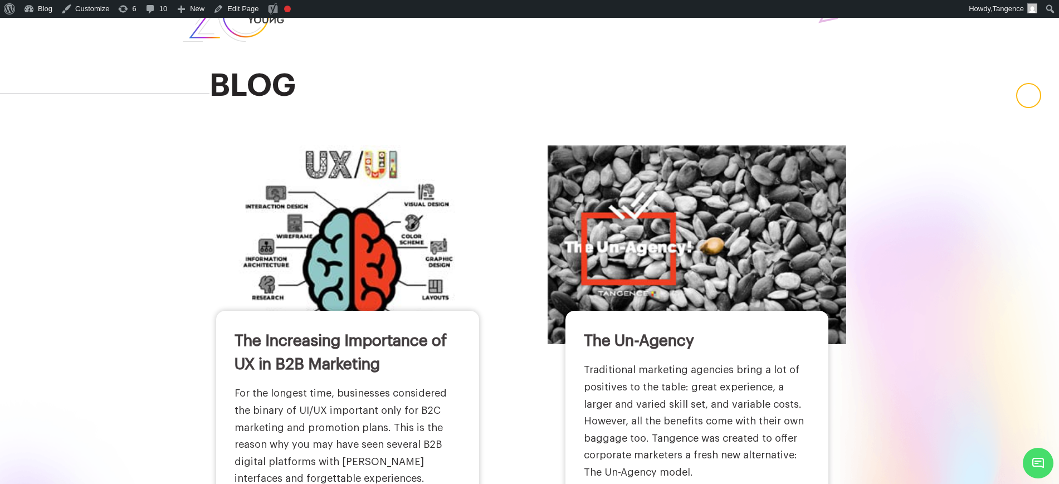
scroll to position [0, 0]
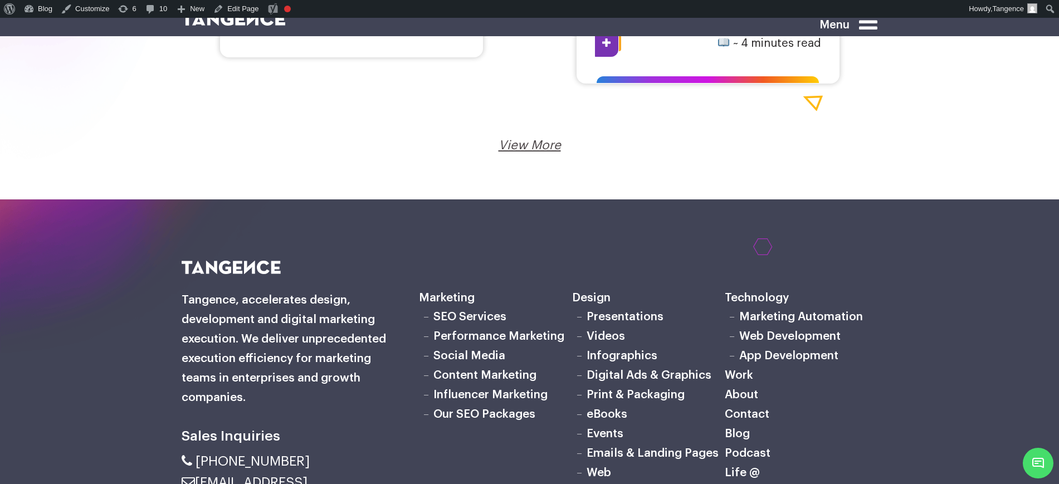
scroll to position [2019, 0]
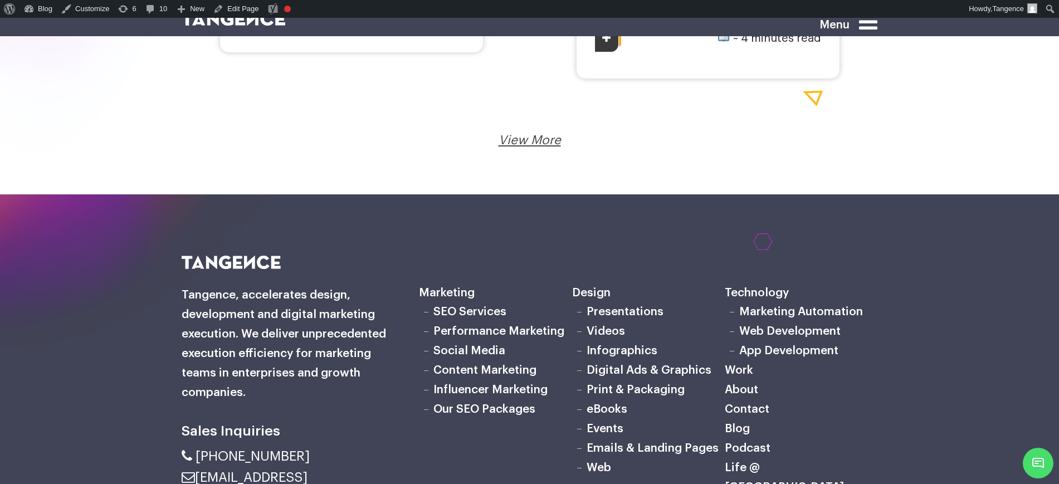
click at [547, 146] on link "View More" at bounding box center [530, 140] width 62 height 12
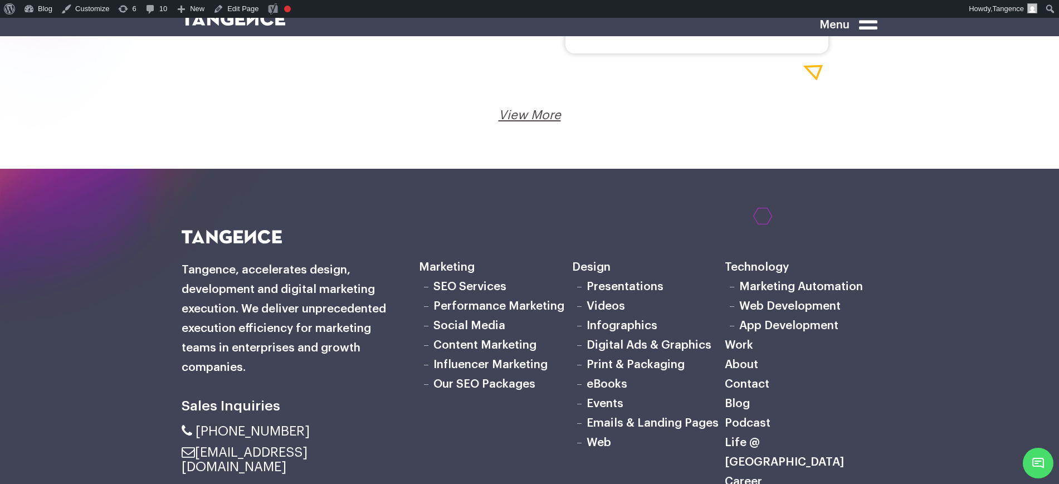
scroll to position [2576, 0]
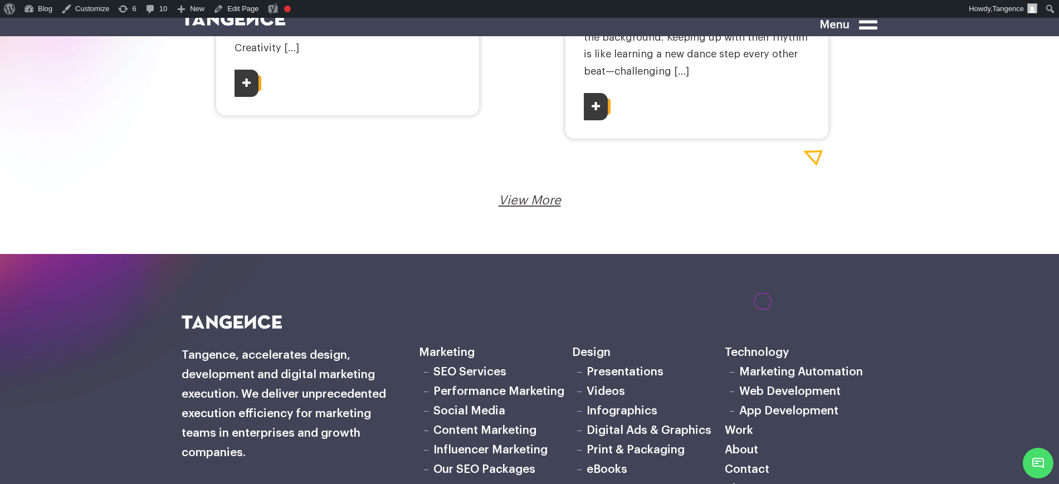
click at [541, 194] on link "View More" at bounding box center [530, 200] width 62 height 12
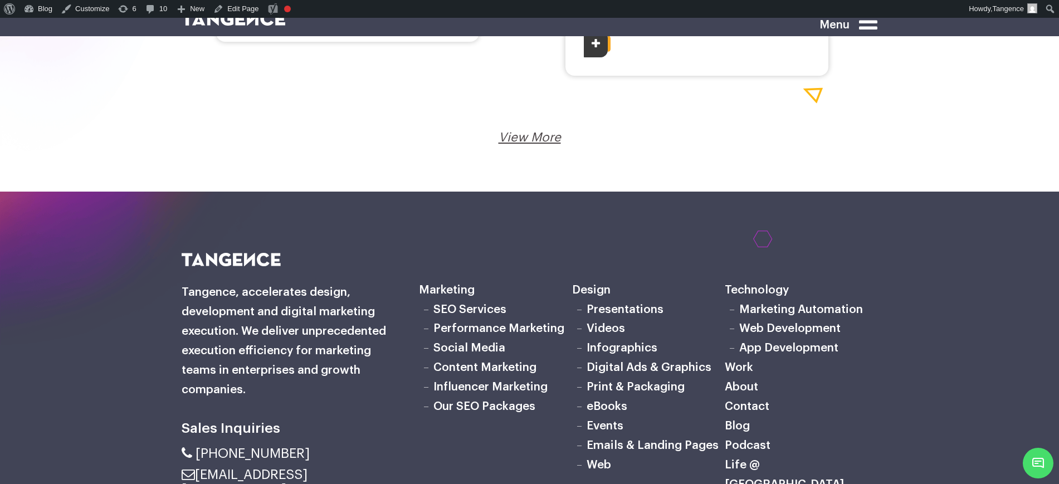
click at [534, 129] on div "View More Loading..." at bounding box center [530, 137] width 680 height 17
click at [533, 131] on link "View More" at bounding box center [530, 137] width 62 height 12
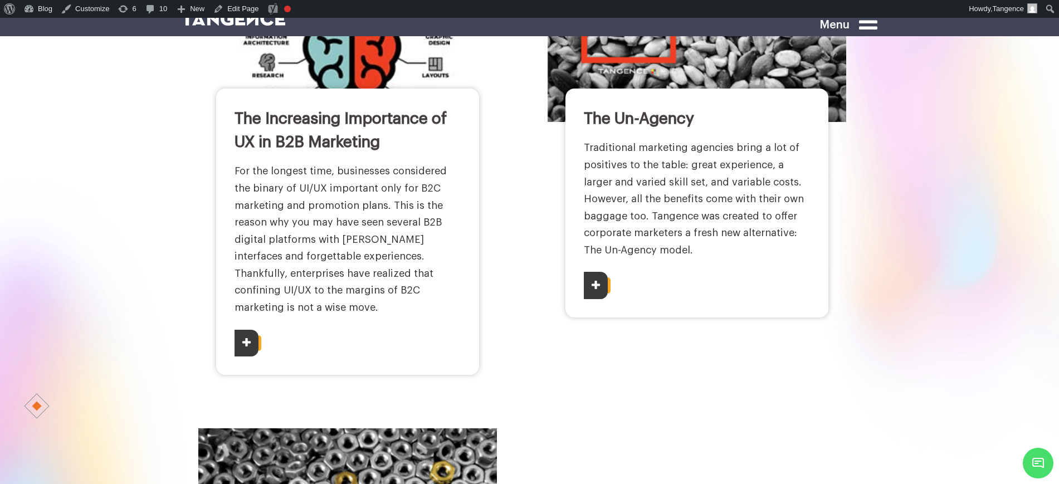
scroll to position [209, 0]
